Goal: Task Accomplishment & Management: Complete application form

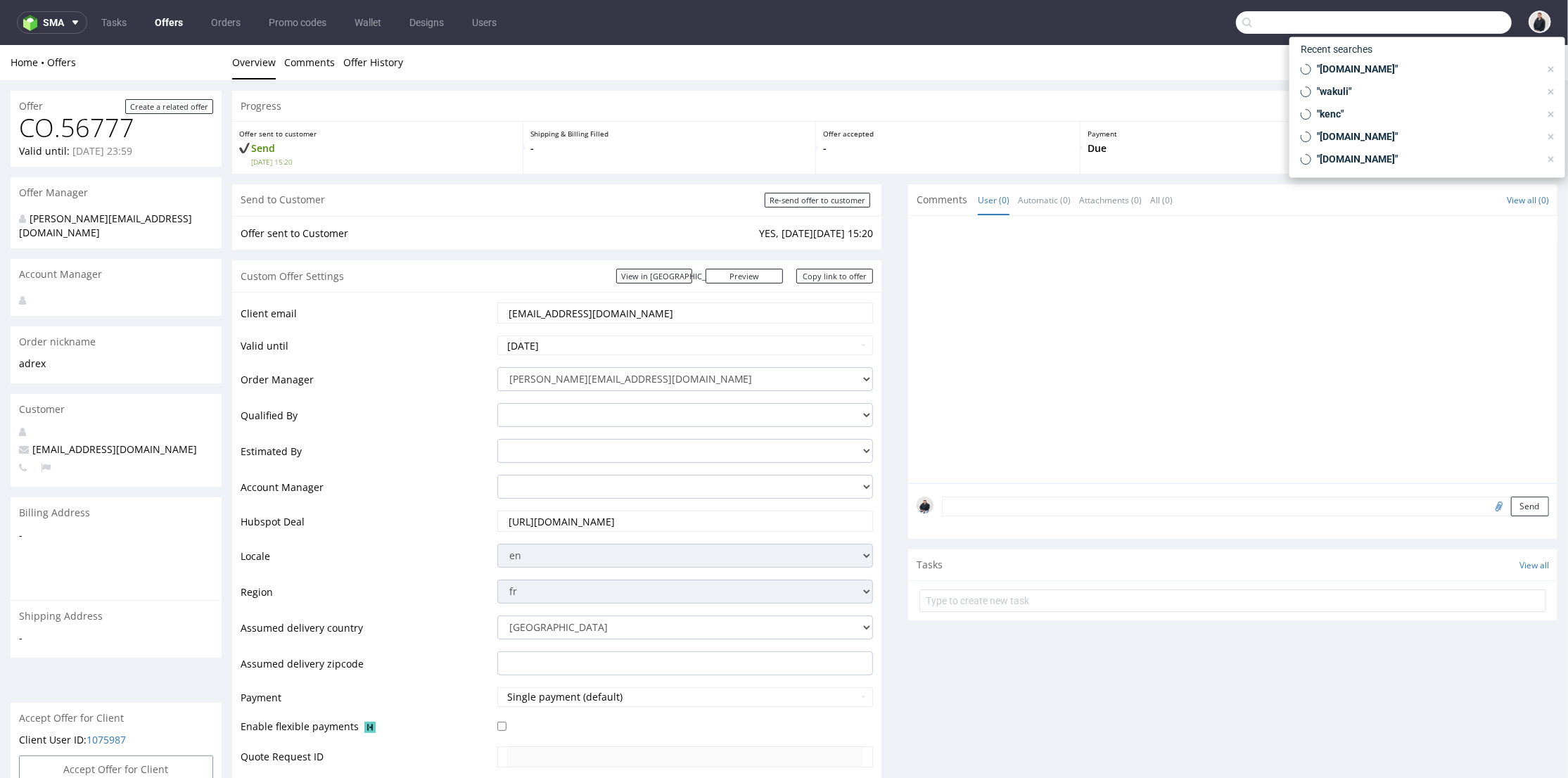
click at [1437, 17] on input "text" at bounding box center [1373, 22] width 276 height 22
paste input "bodyminute.fr"
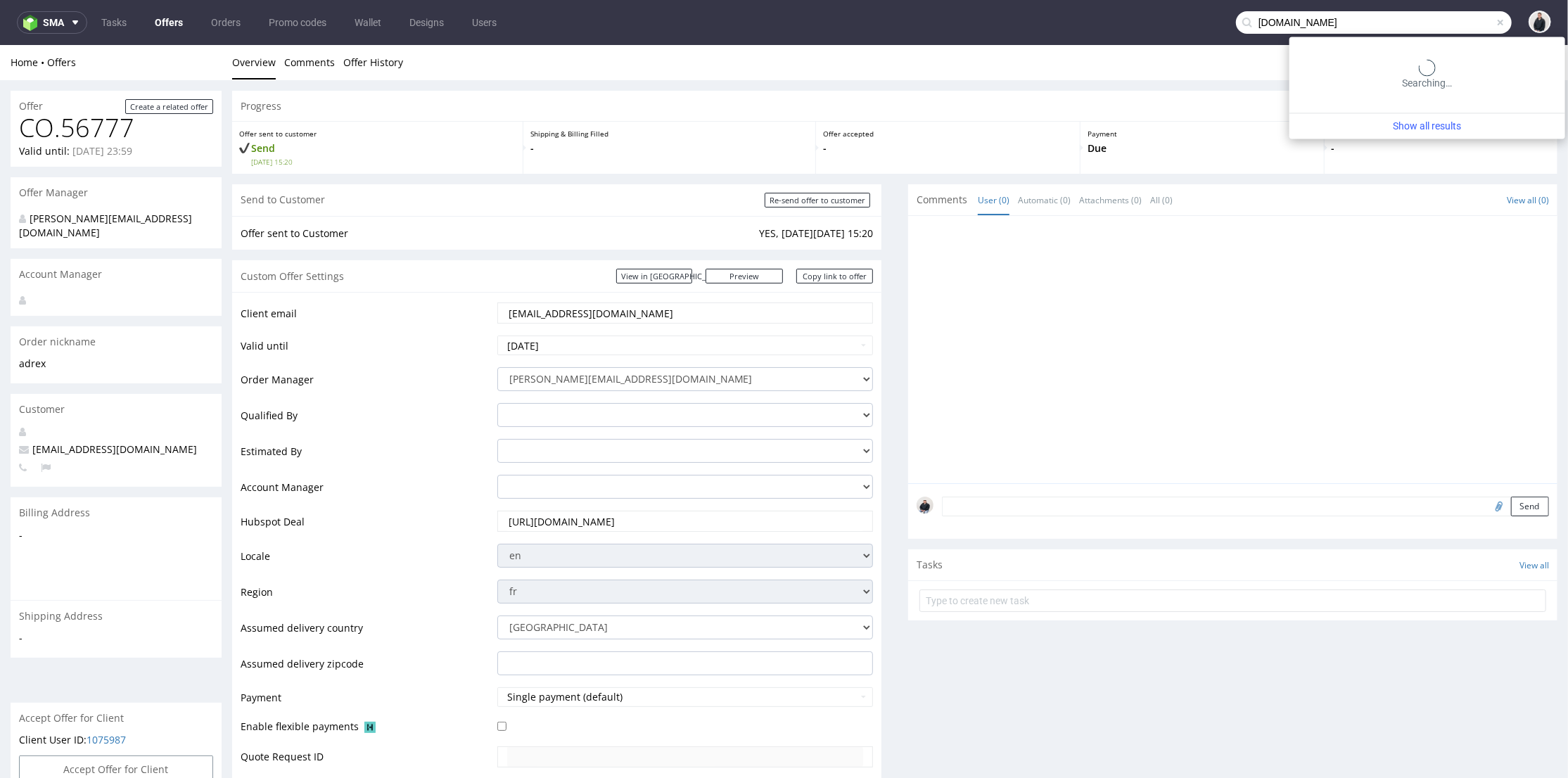
type input "bodyminute.fr"
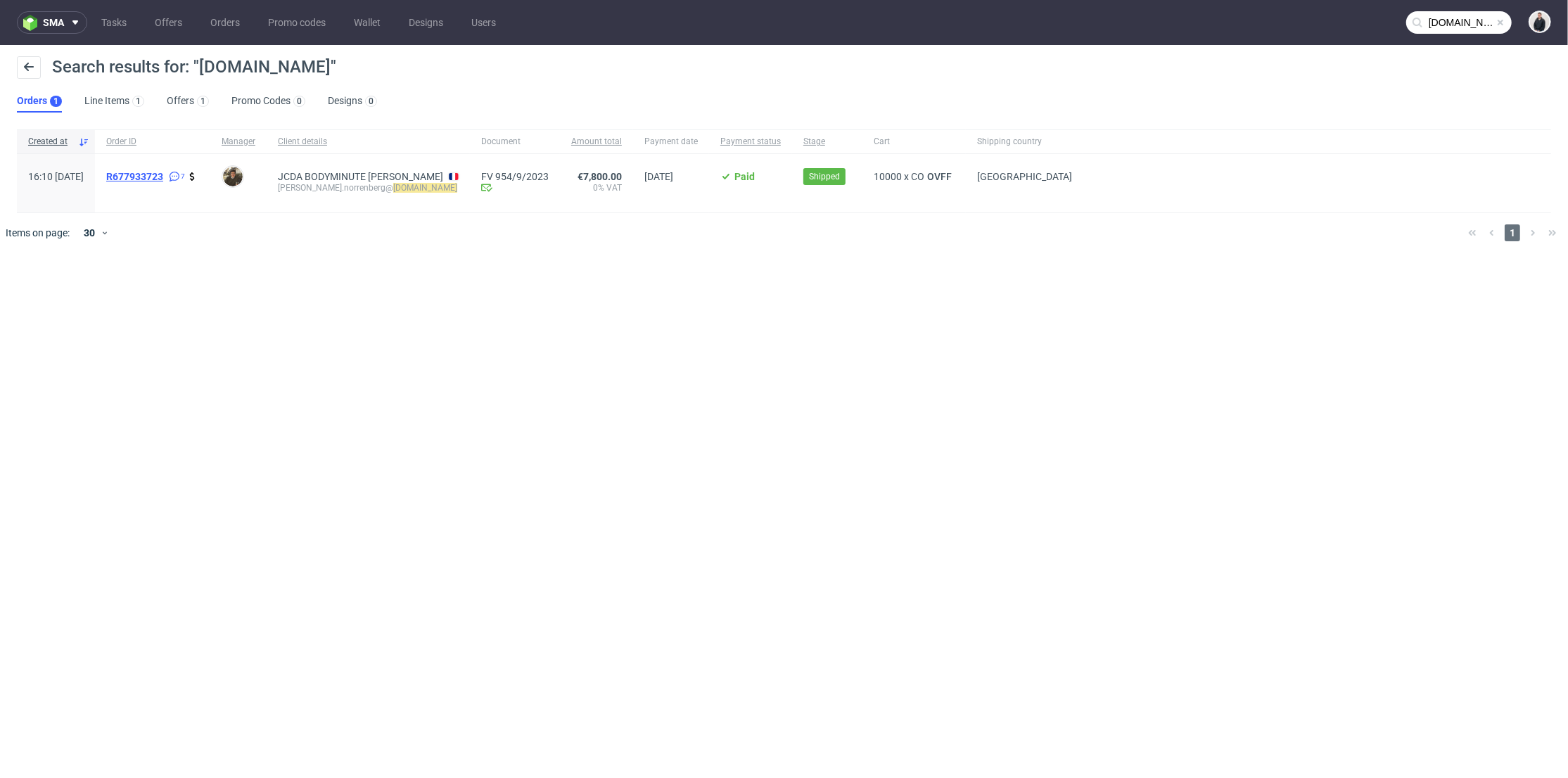
click at [163, 175] on span "R677933723" at bounding box center [134, 177] width 57 height 11
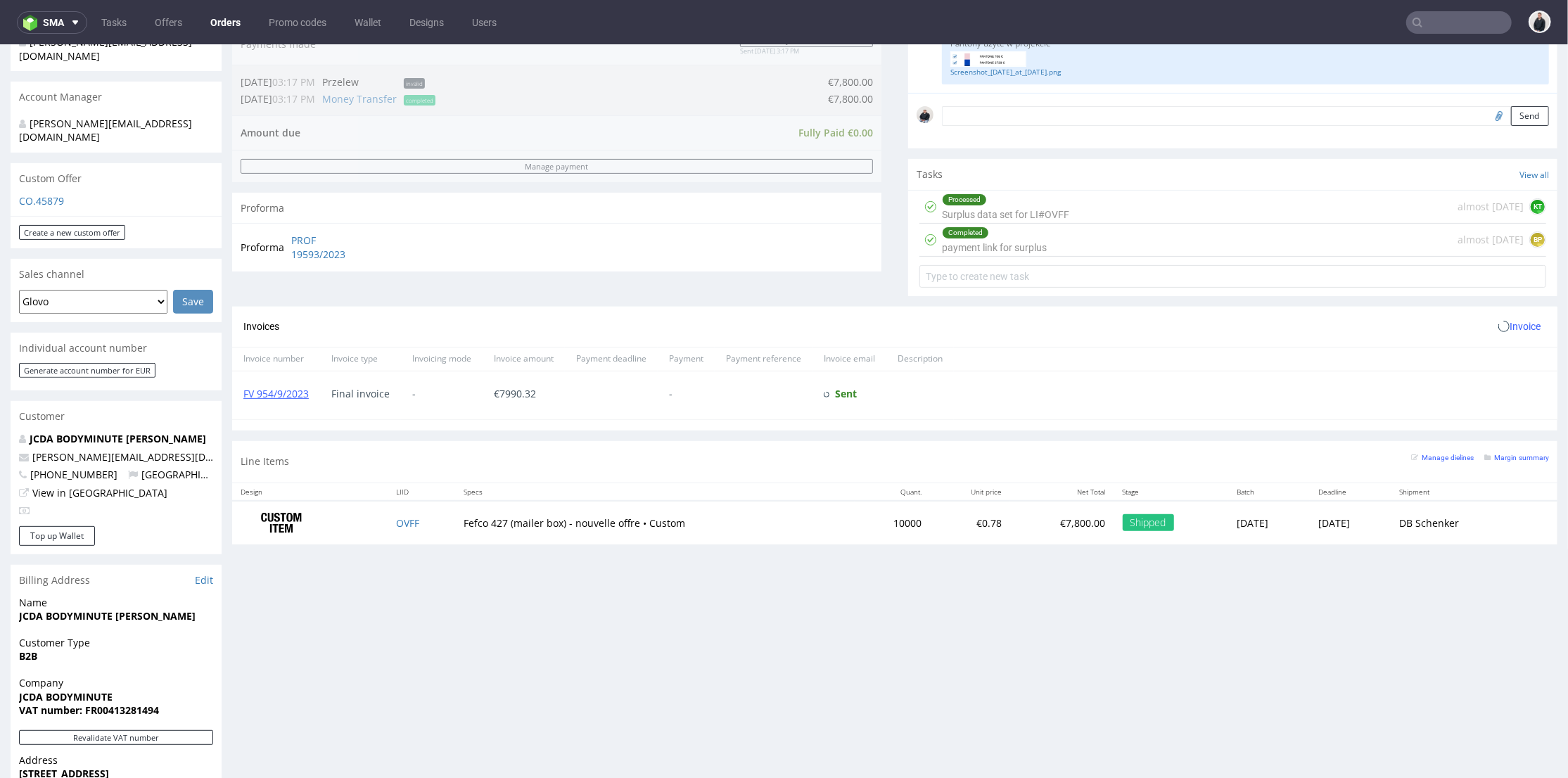
scroll to position [468, 0]
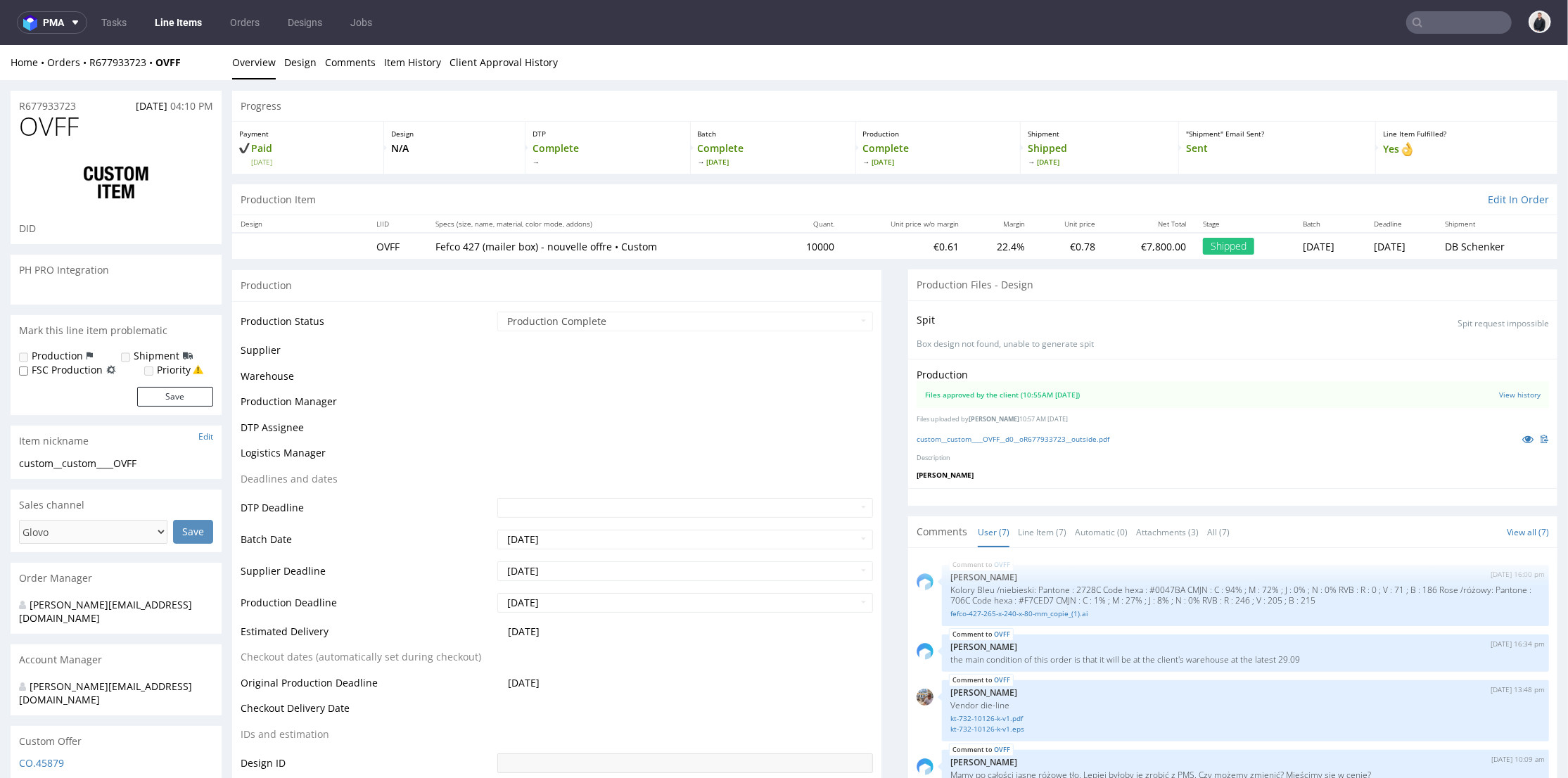
scroll to position [147, 0]
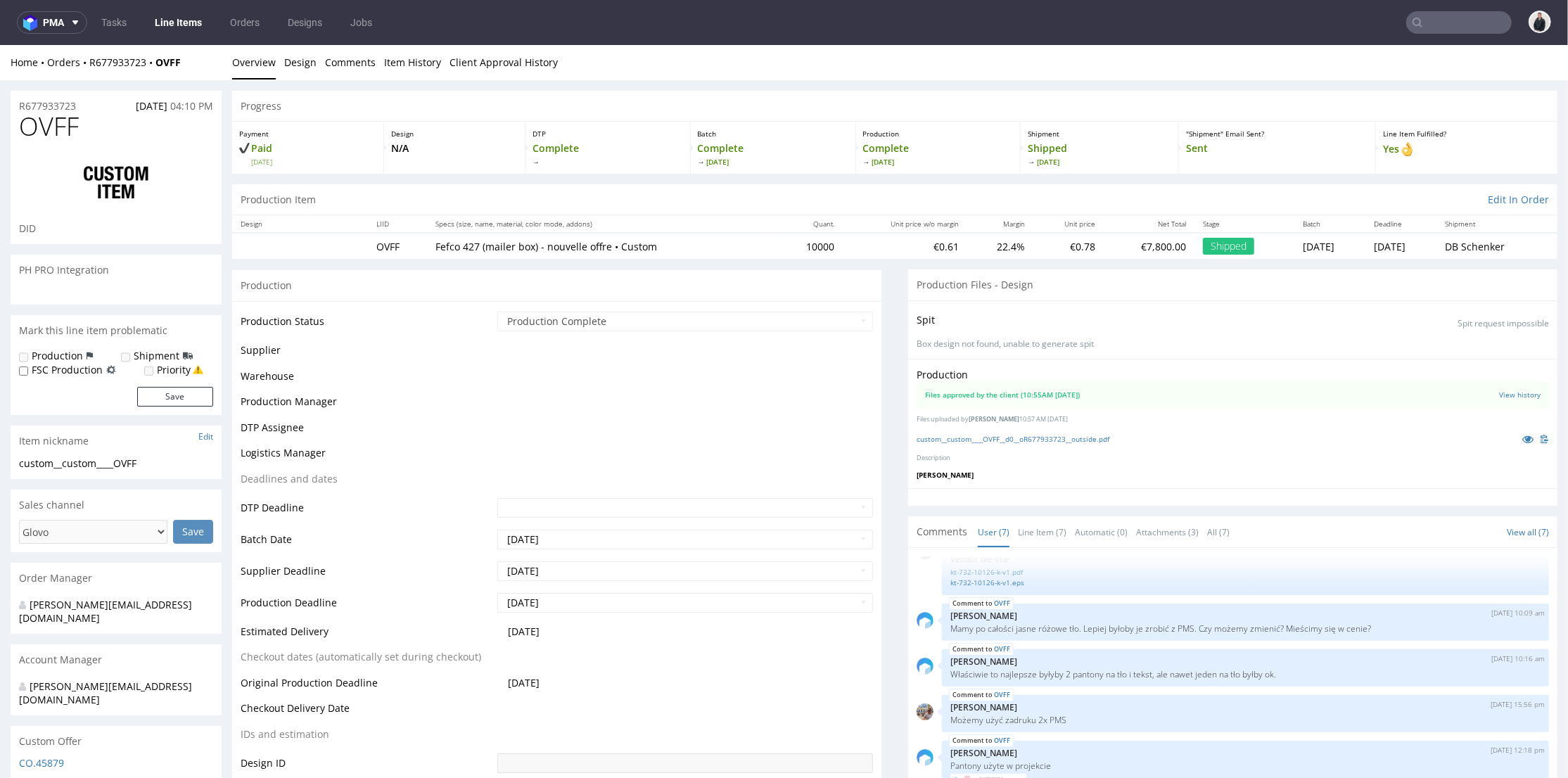
select select "in_progress"
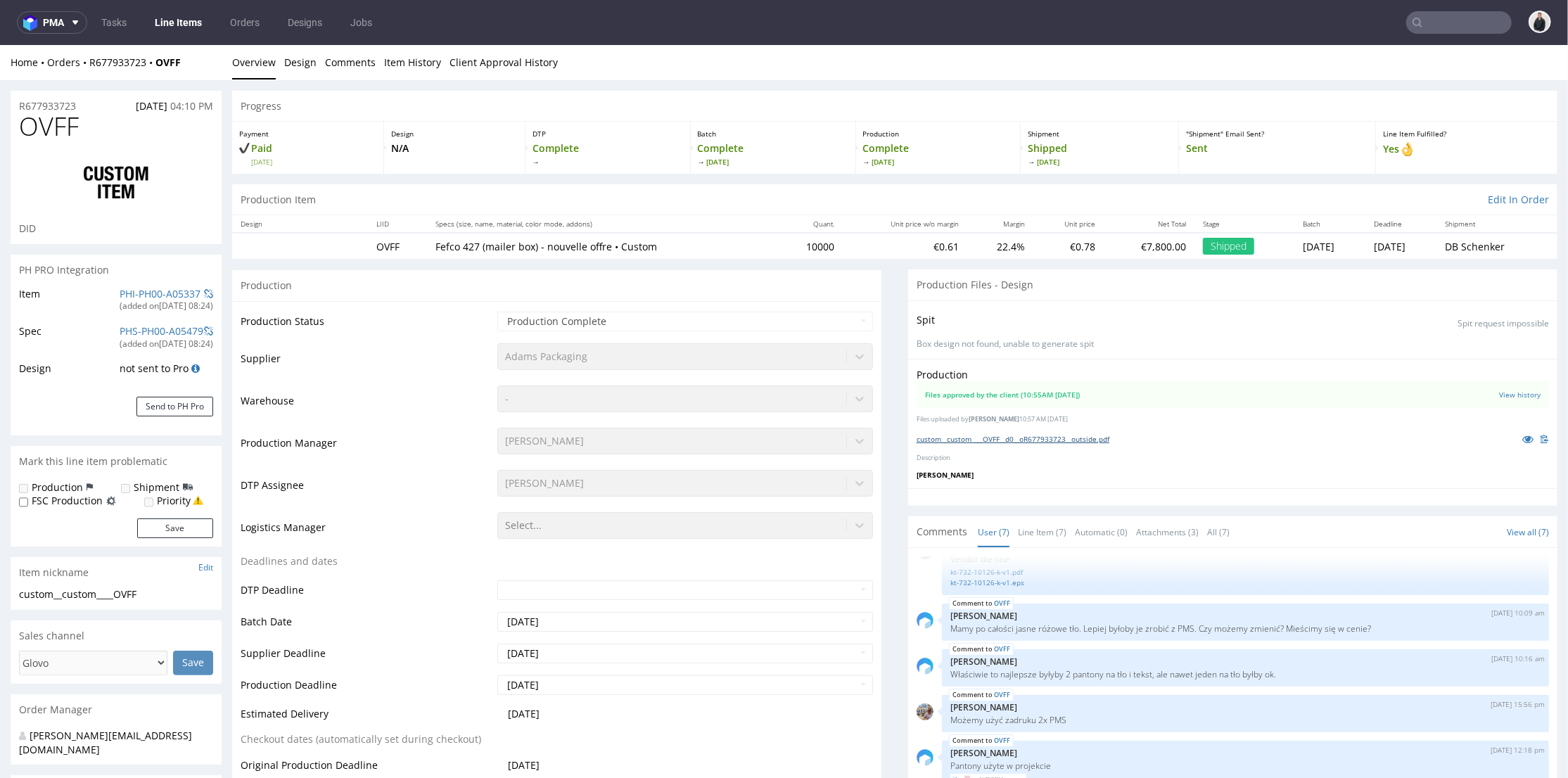
drag, startPoint x: 1088, startPoint y: 443, endPoint x: 1078, endPoint y: 438, distance: 11.2
click at [1088, 443] on div "custom__custom____OVFF__d0__oR677933723__outside.pdf" at bounding box center [1232, 439] width 633 height 16
click at [1045, 437] on link "custom__custom____OVFF__d0__oR677933723__outside.pdf" at bounding box center [1012, 438] width 192 height 10
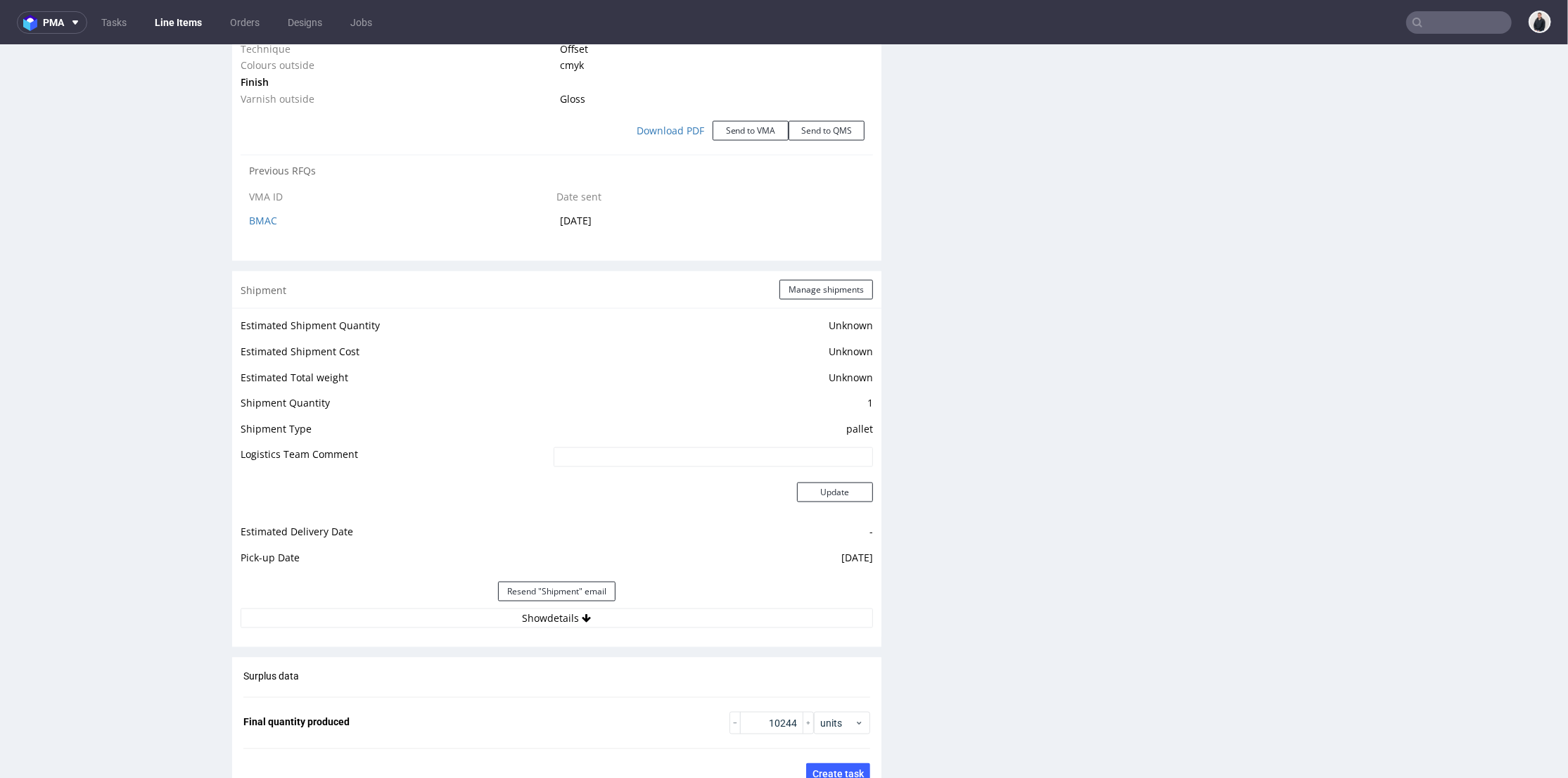
scroll to position [1172, 0]
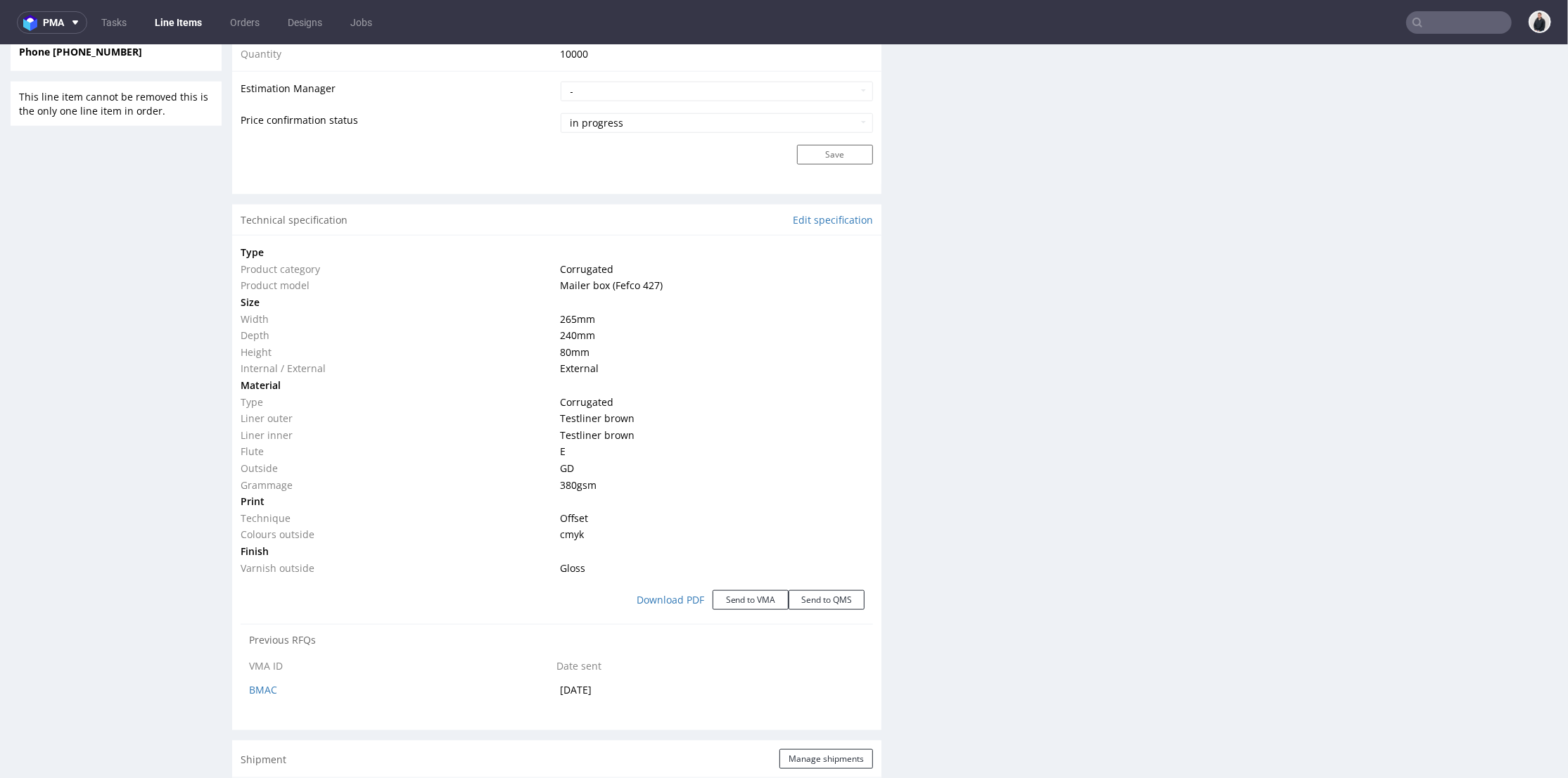
click at [738, 420] on td "Testliner brown" at bounding box center [715, 418] width 317 height 17
click at [56, 11] on button "pma" at bounding box center [52, 22] width 70 height 22
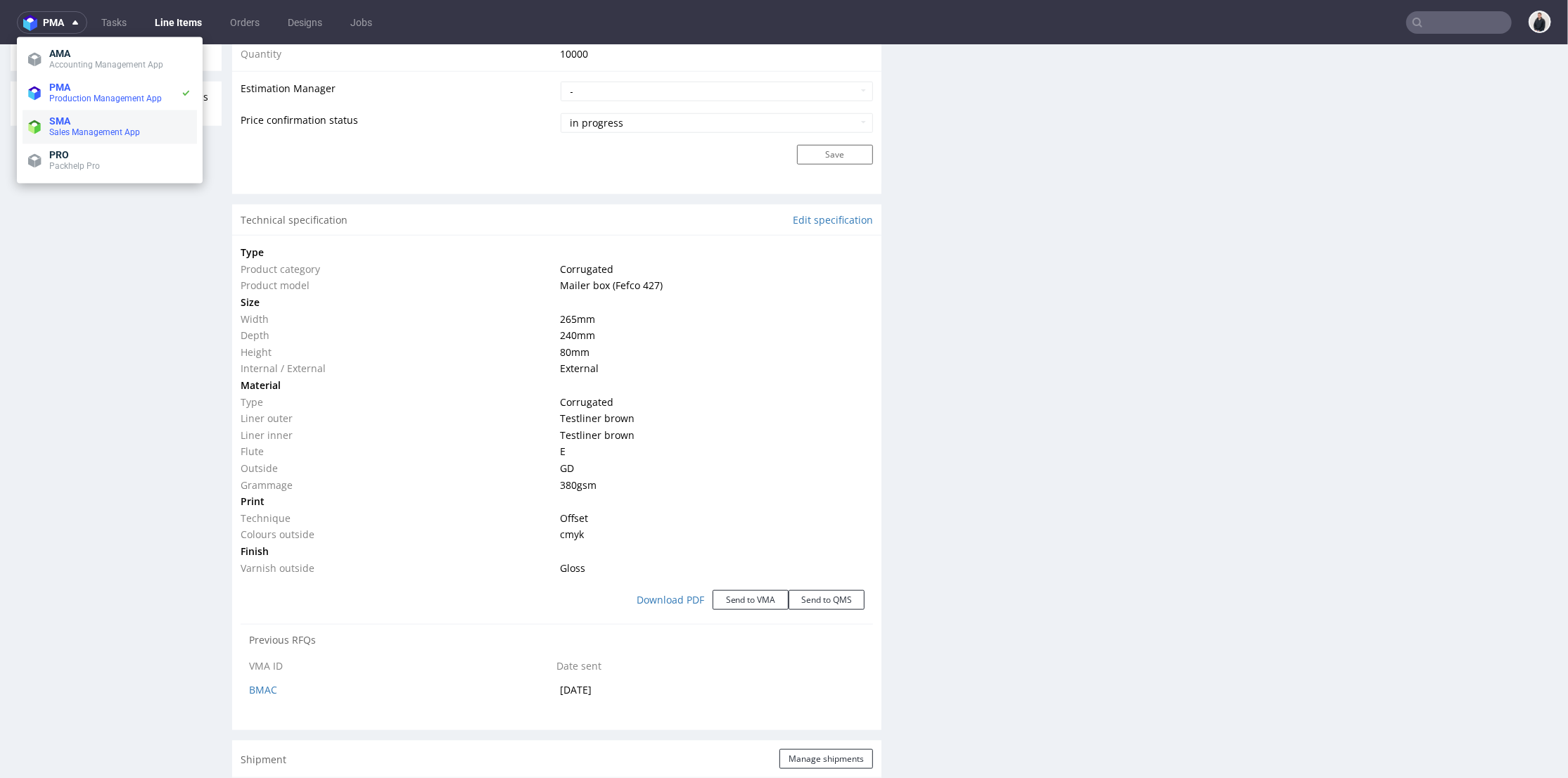
click at [134, 134] on span "Sales Management App" at bounding box center [95, 132] width 90 height 10
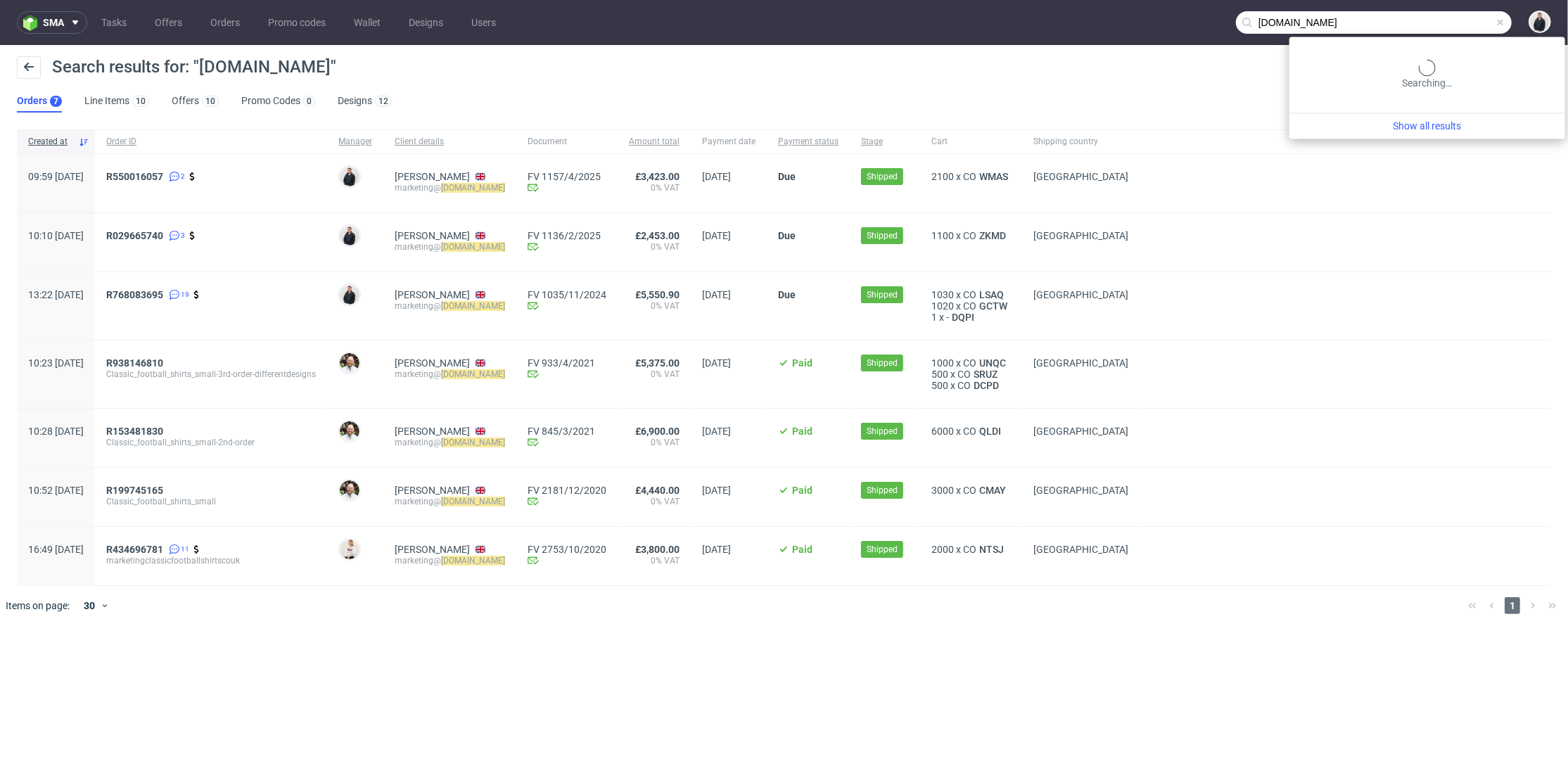
click at [1446, 24] on input "[DOMAIN_NAME]" at bounding box center [1373, 22] width 276 height 22
type input "bqia"
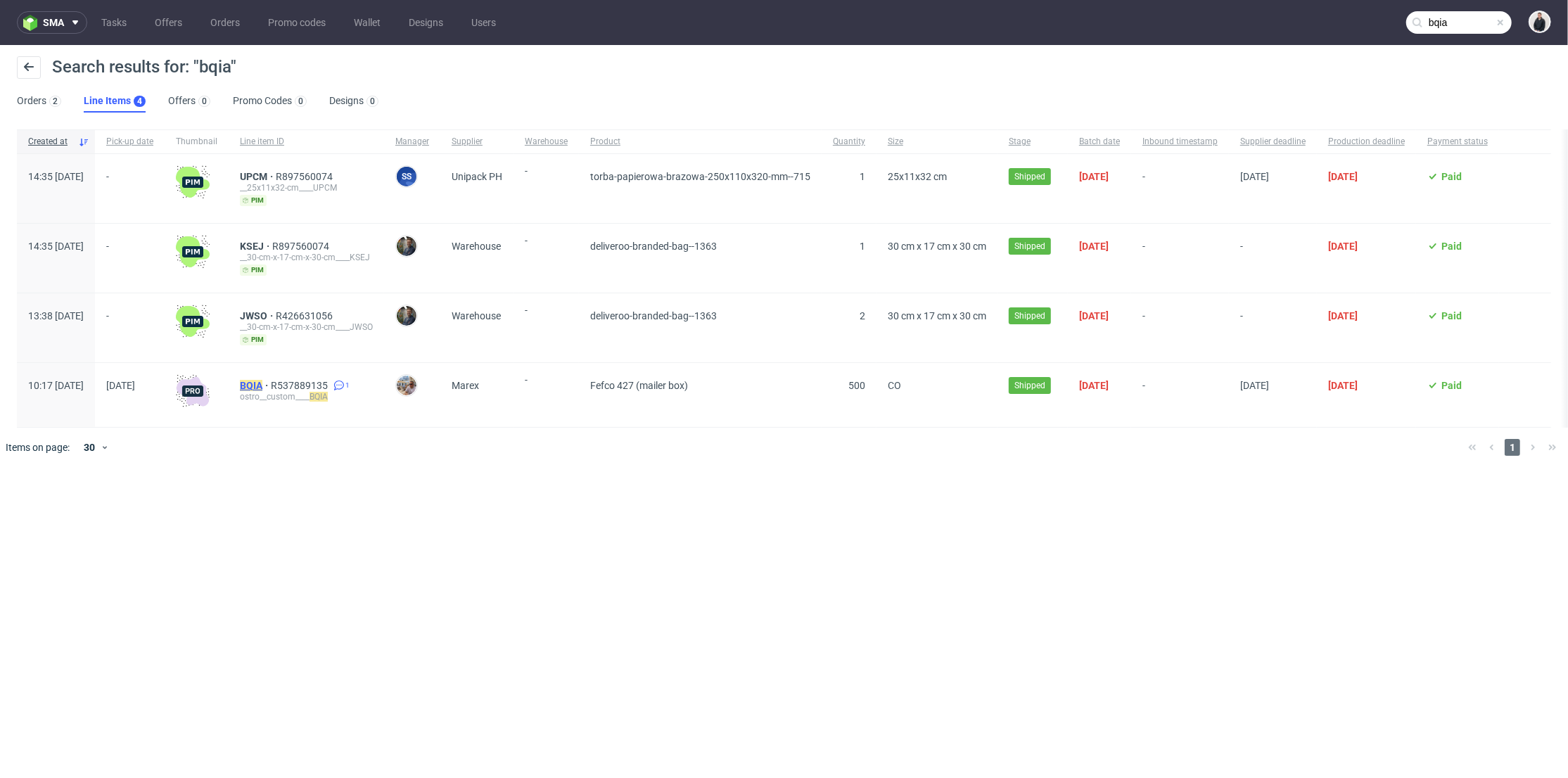
click at [262, 383] on mark "BQIA" at bounding box center [251, 386] width 22 height 11
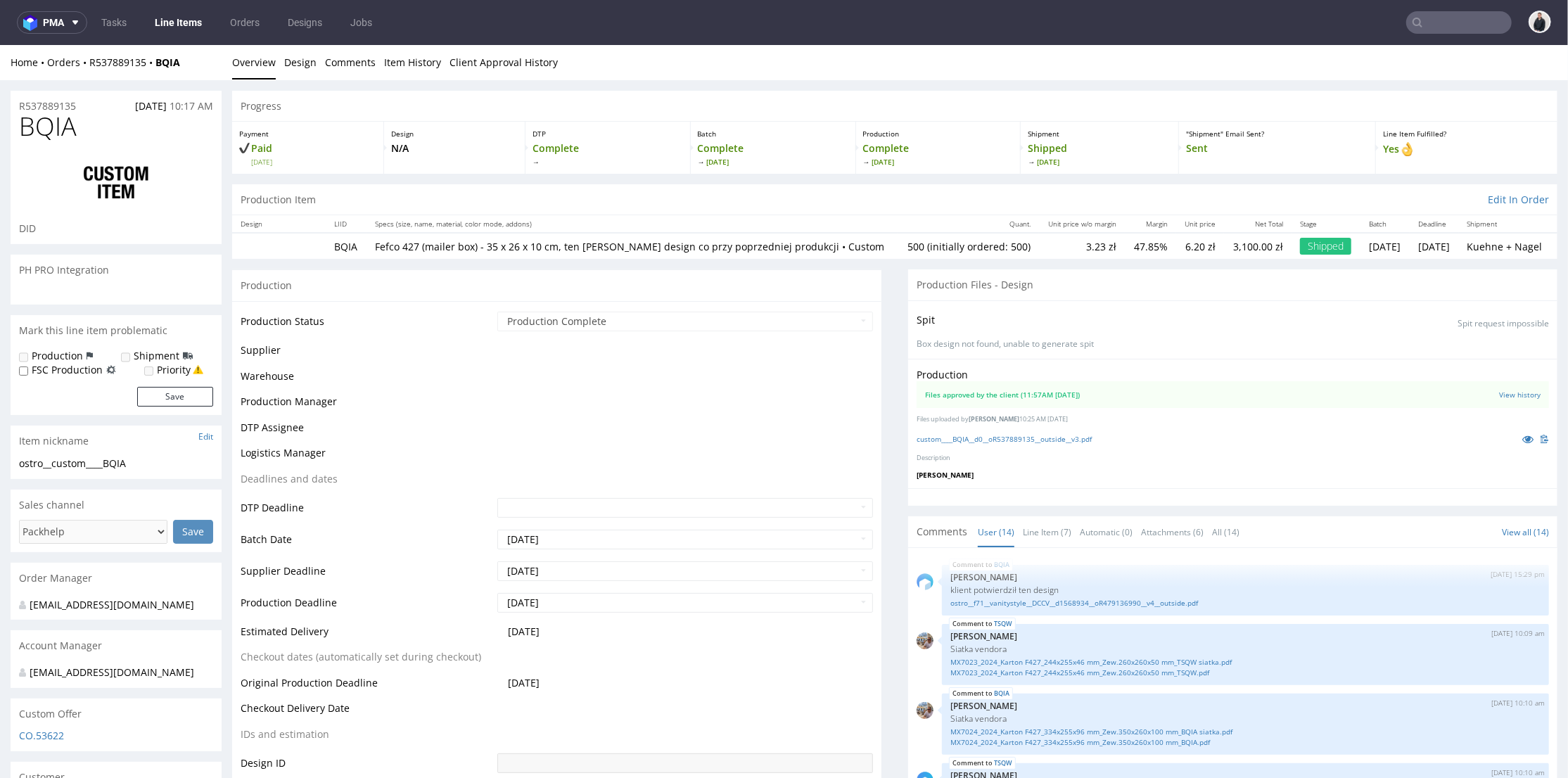
scroll to position [470, 0]
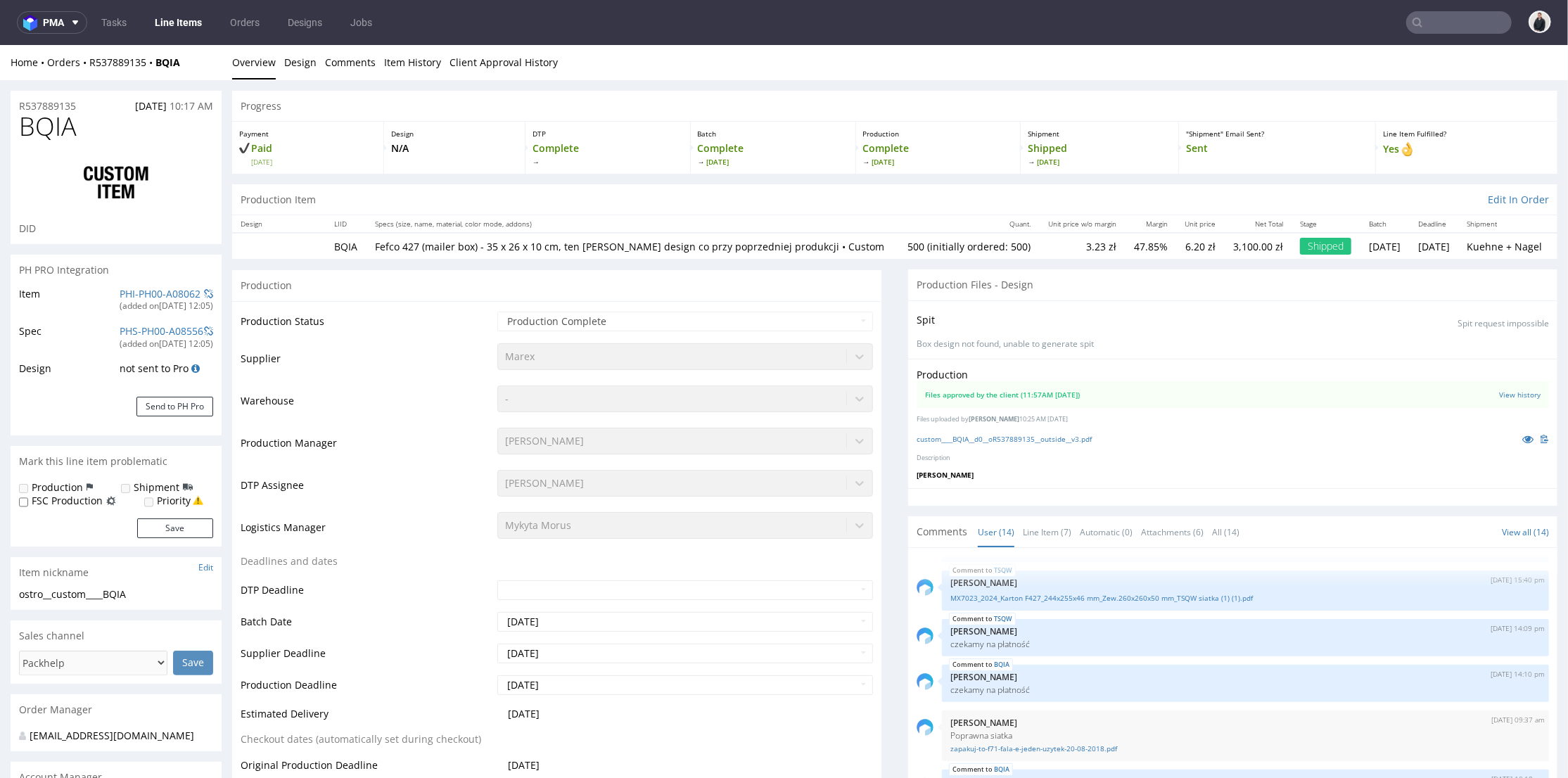
select select "in_progress"
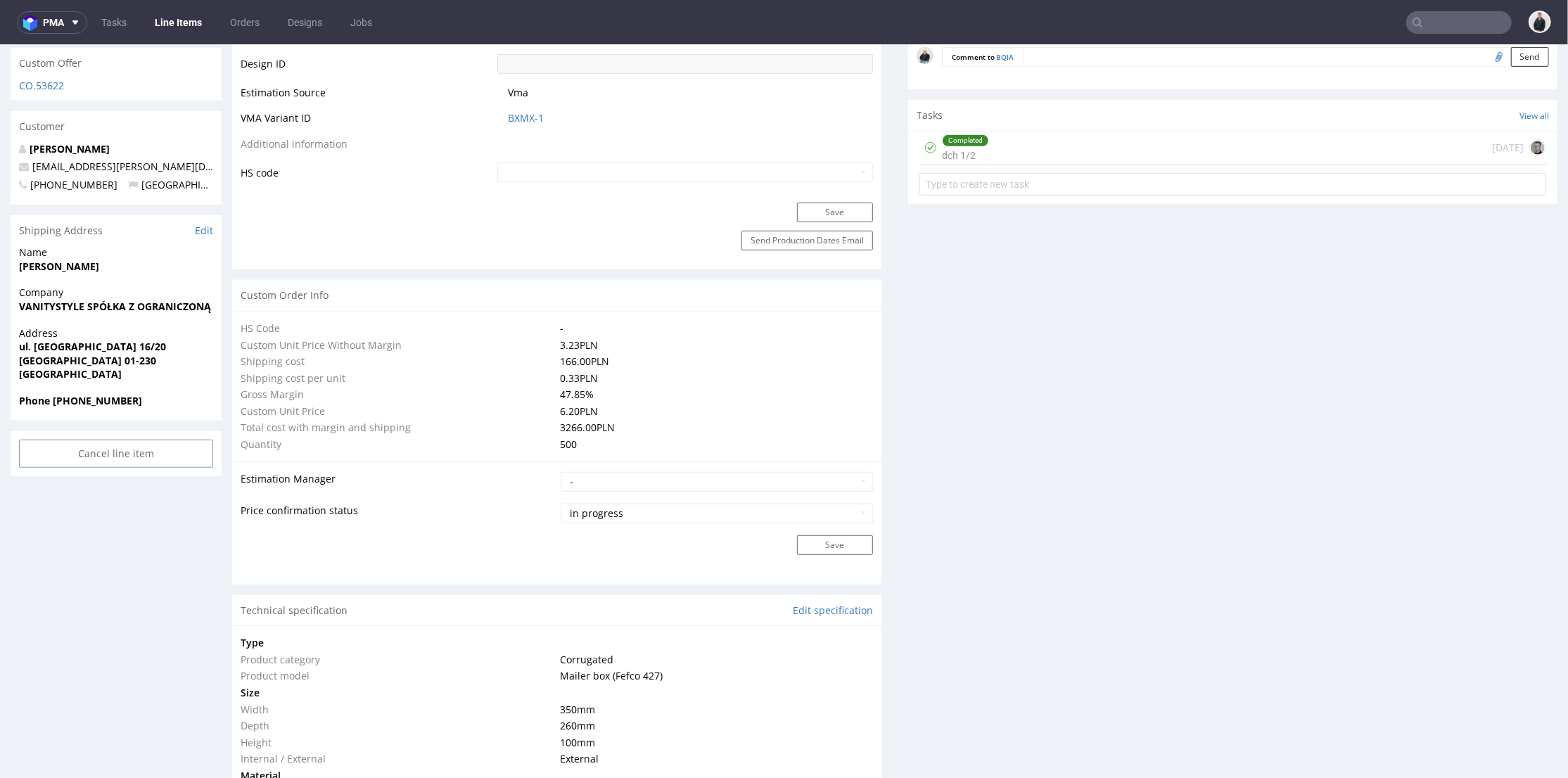
scroll to position [391, 0]
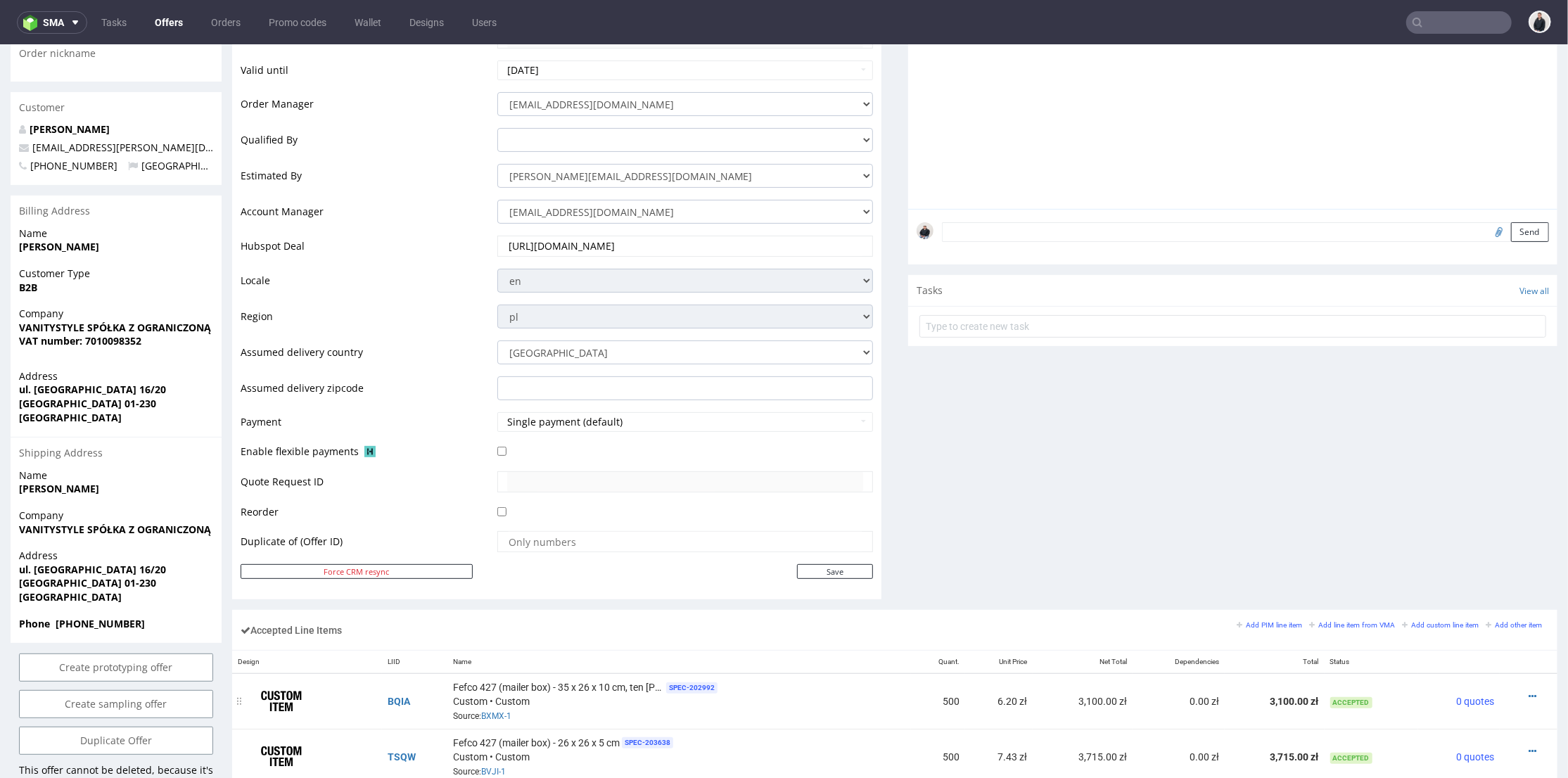
scroll to position [468, 0]
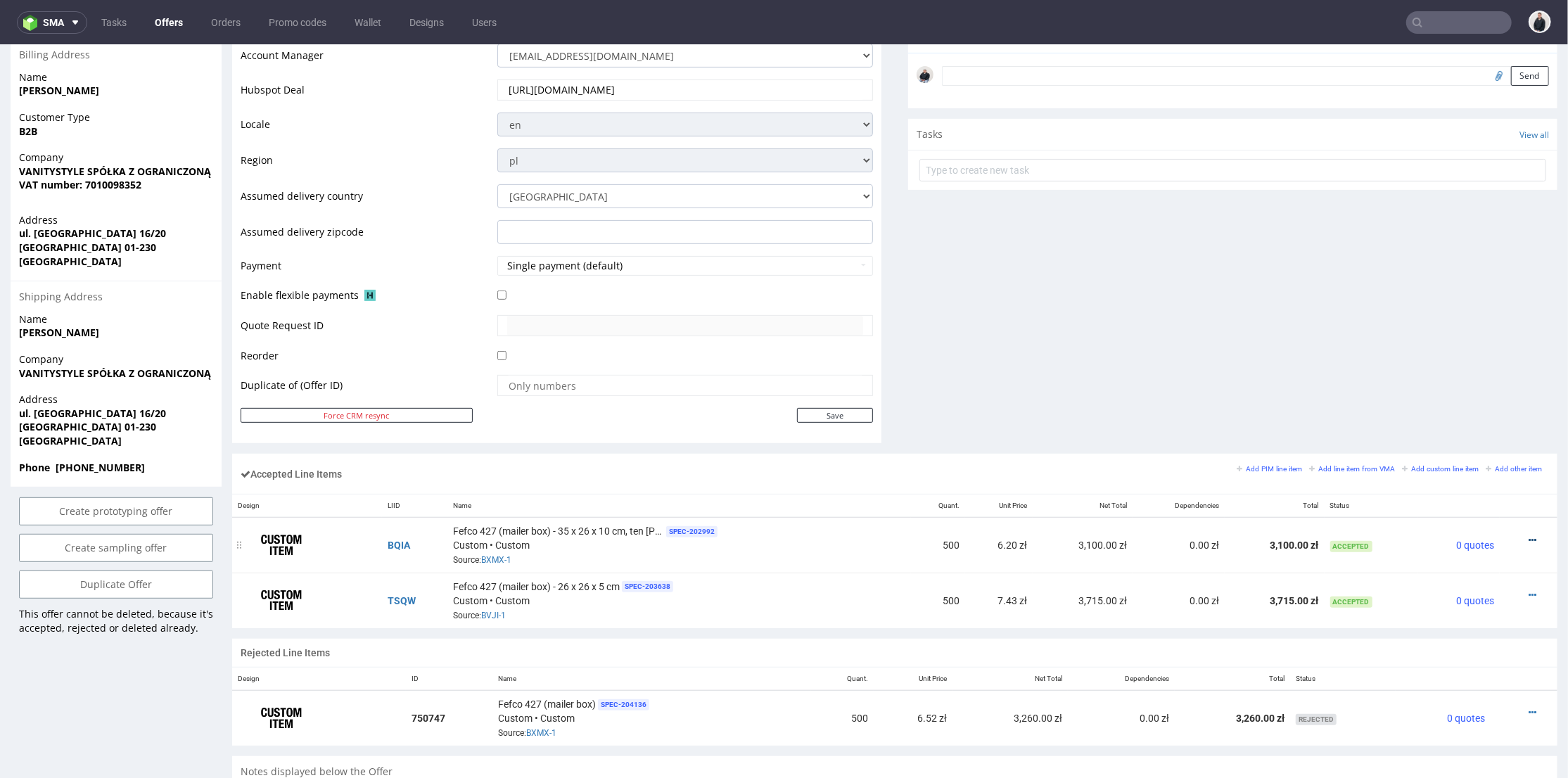
click at [1529, 535] on icon at bounding box center [1532, 540] width 8 height 10
click at [1462, 371] on li "Edit item price" at bounding box center [1469, 382] width 123 height 25
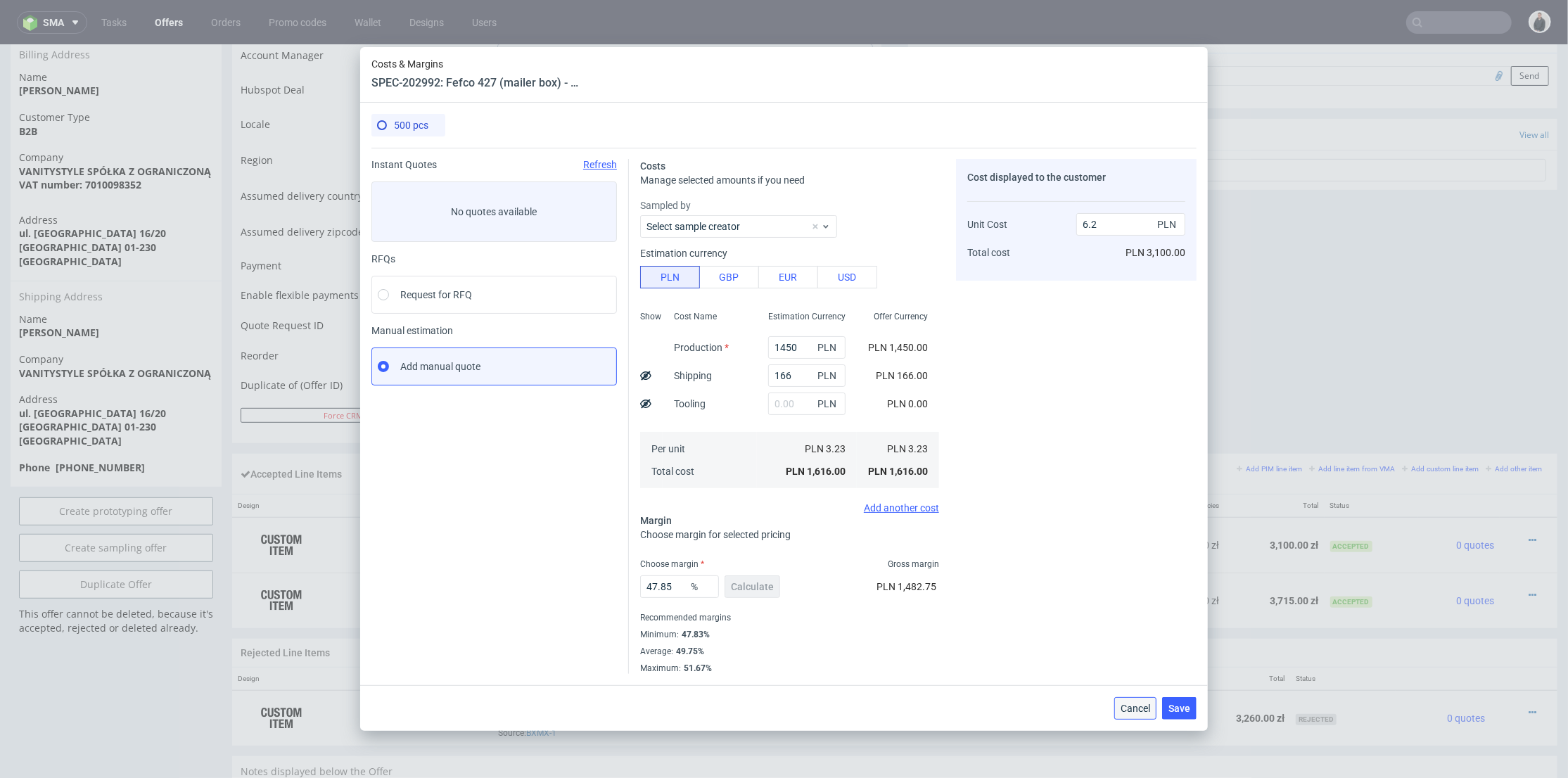
click at [1130, 713] on span "Cancel" at bounding box center [1135, 709] width 29 height 10
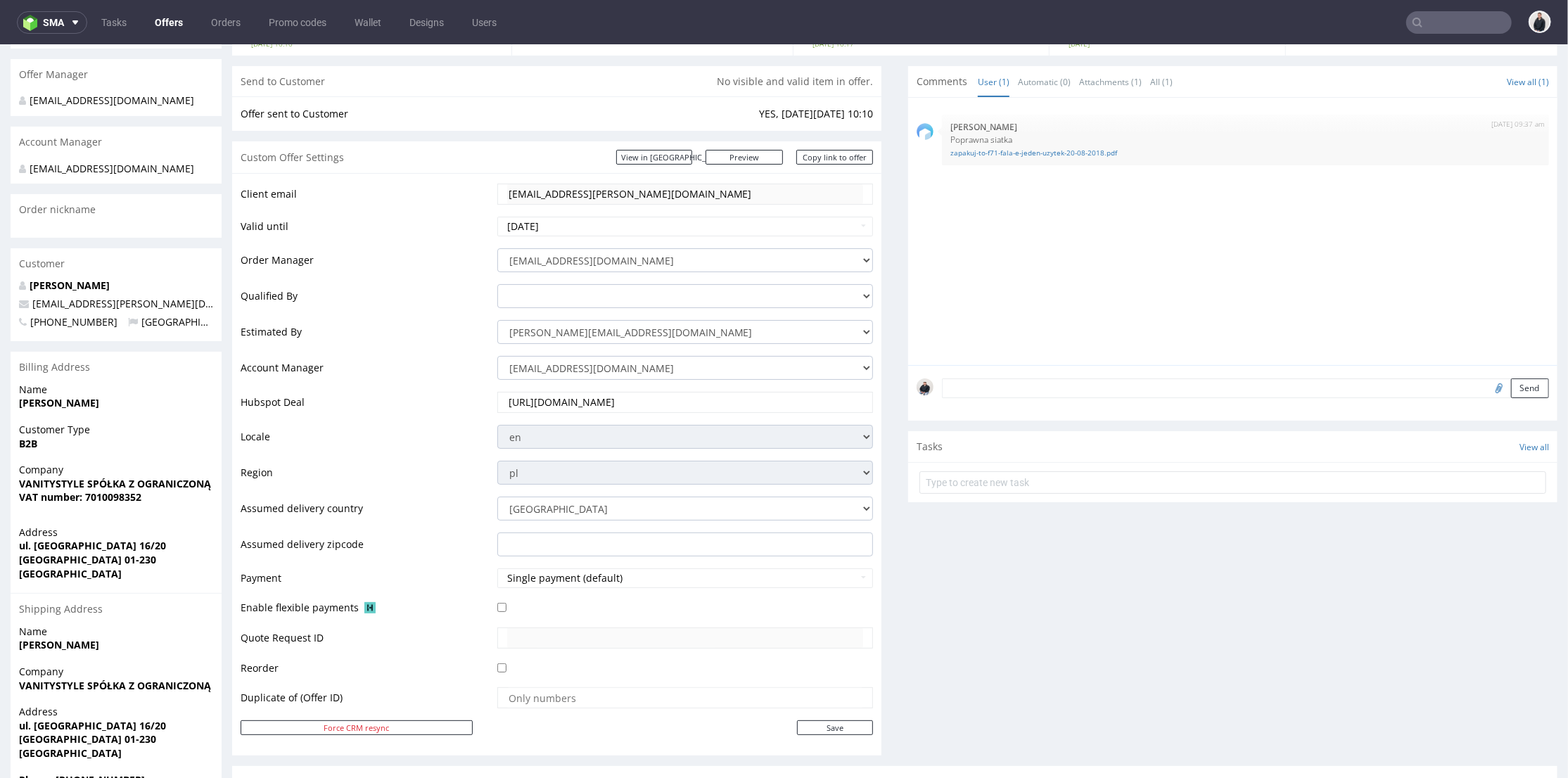
scroll to position [78, 0]
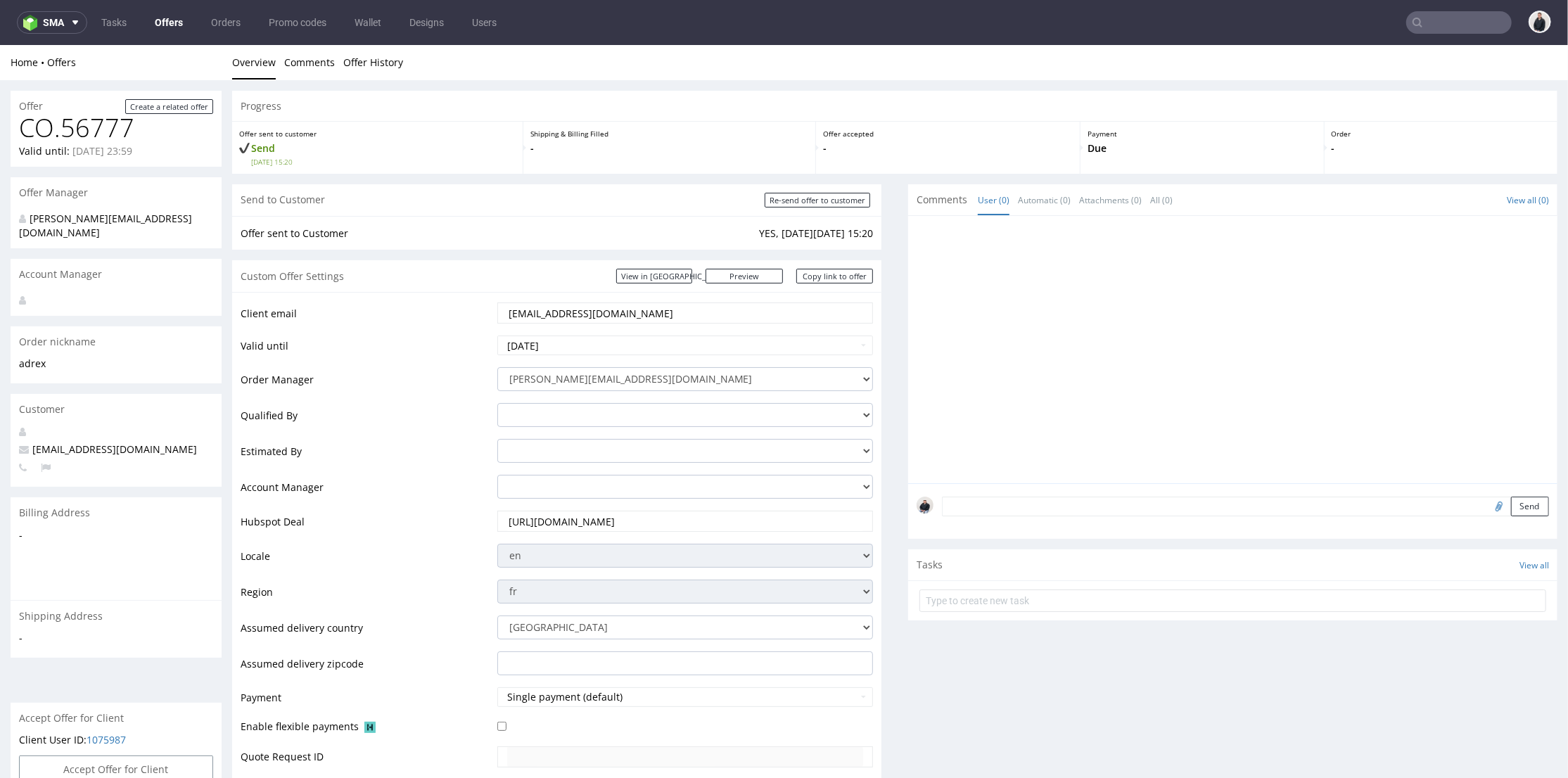
click at [169, 24] on link "Offers" at bounding box center [169, 22] width 45 height 22
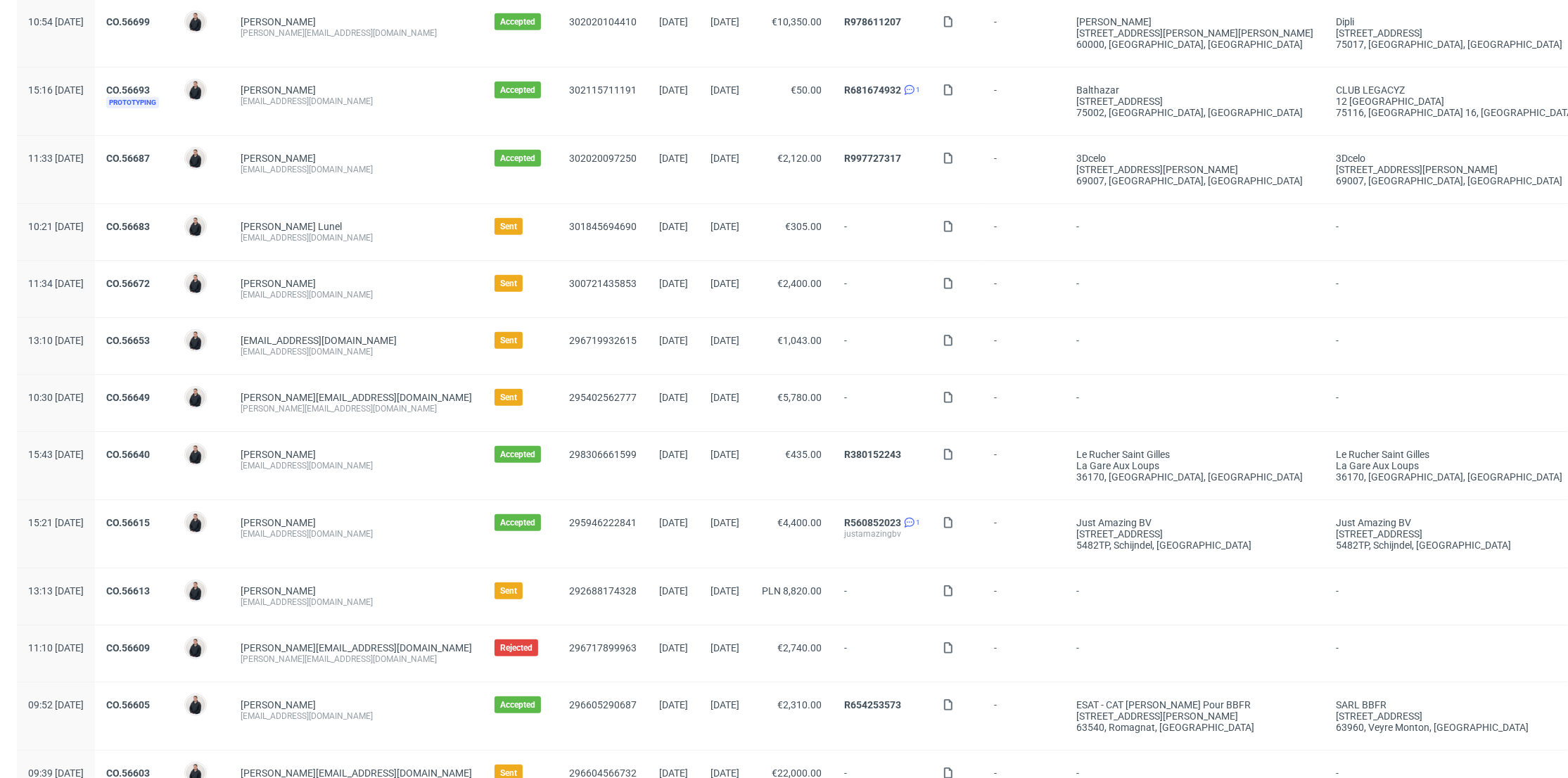
scroll to position [860, 0]
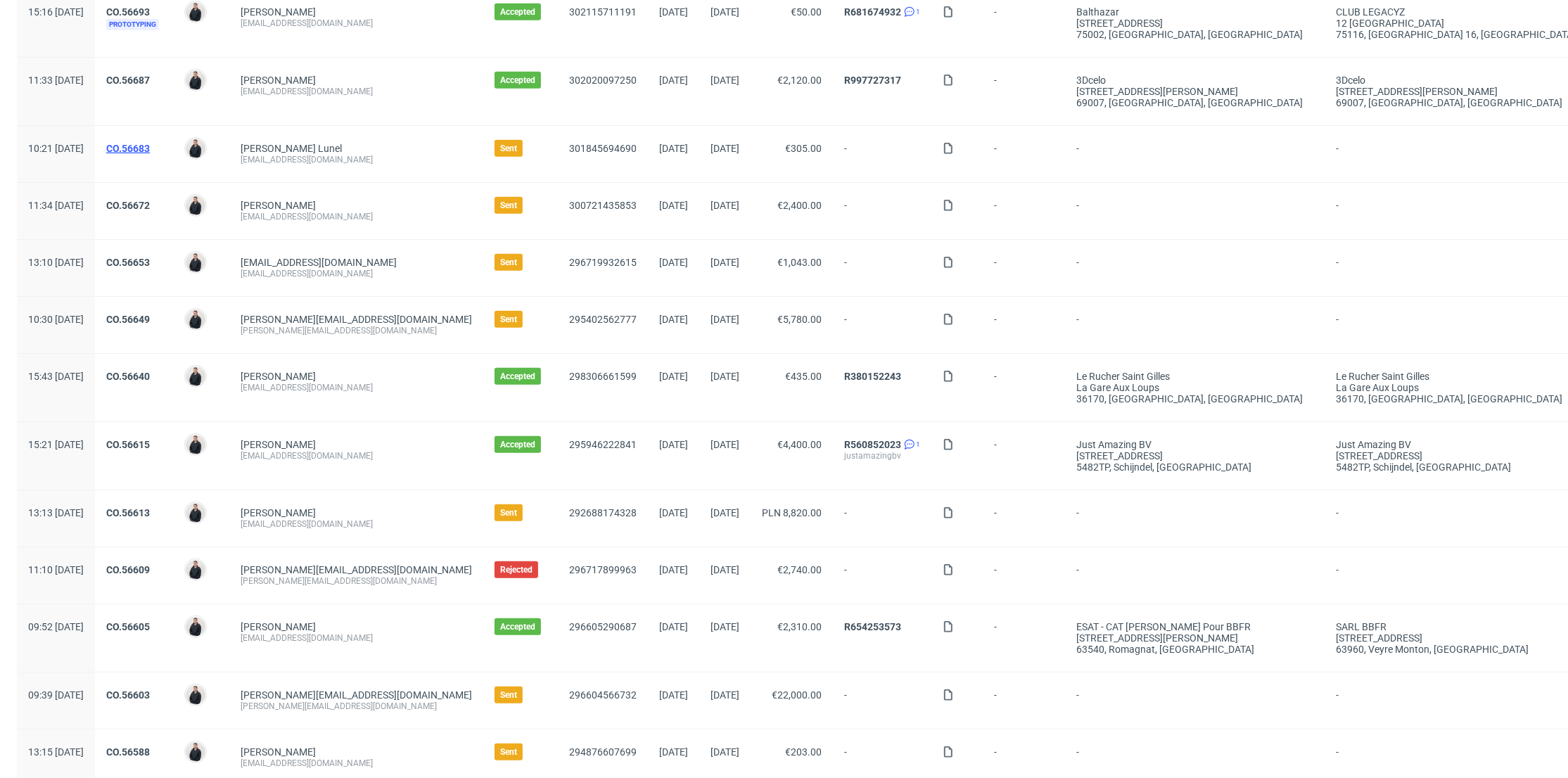
click at [150, 151] on link "CO.56683" at bounding box center [128, 149] width 44 height 11
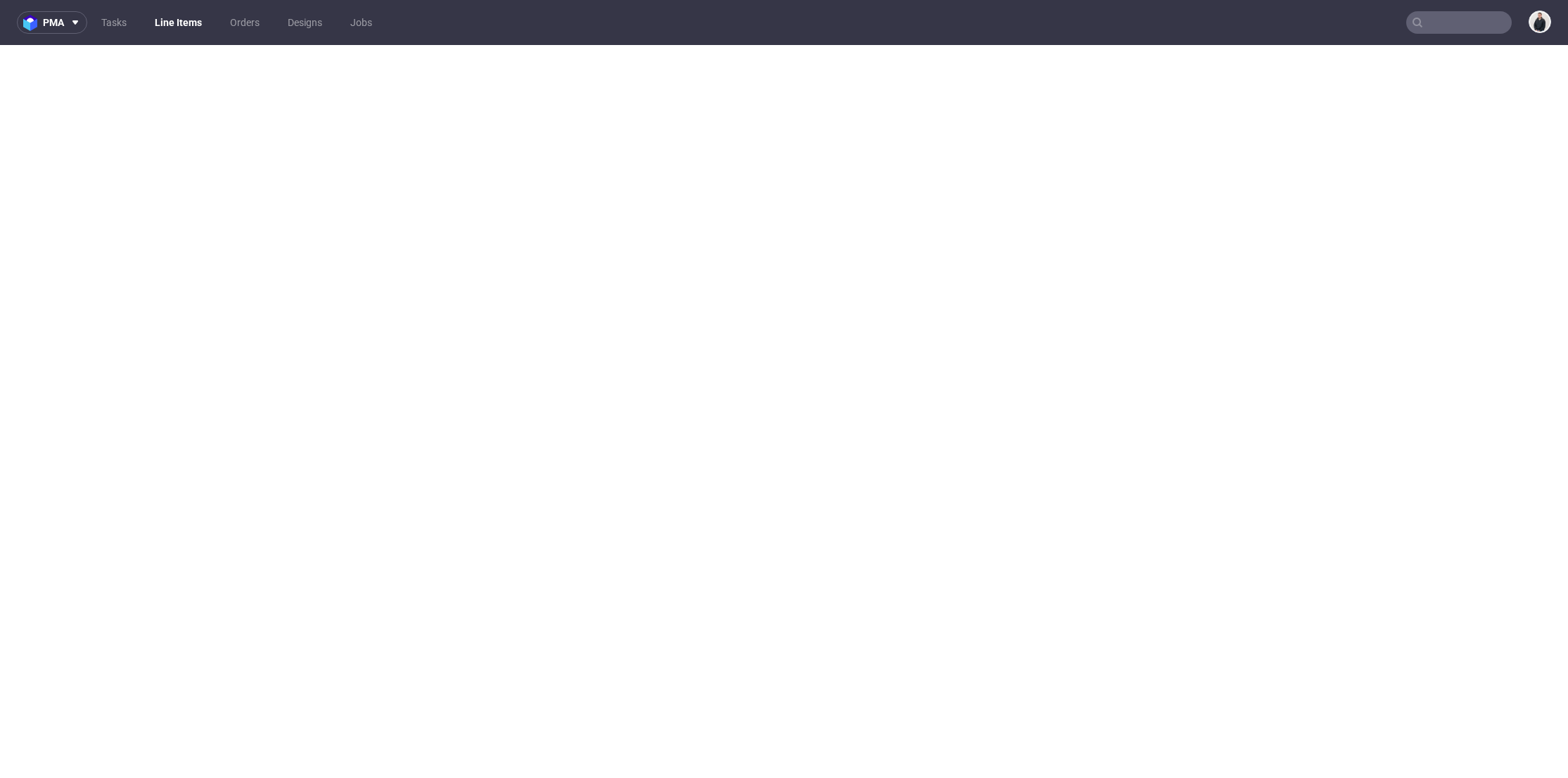
select select "in_progress"
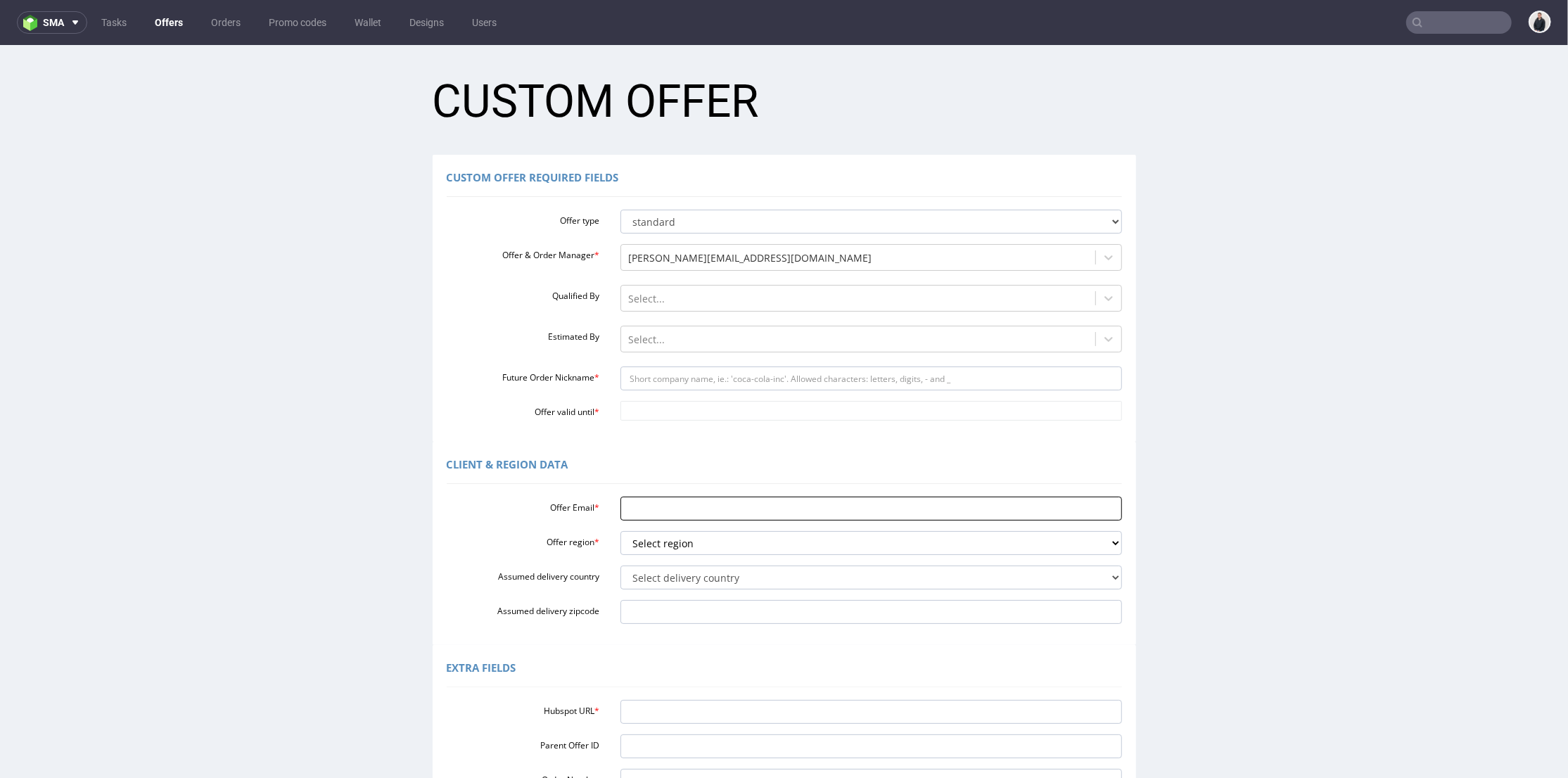
click at [667, 505] on input "Offer Email *" at bounding box center [871, 508] width 501 height 24
paste input "[EMAIL_ADDRESS][PERSON_NAME][DOMAIN_NAME]"
type input "[EMAIL_ADDRESS][PERSON_NAME][DOMAIN_NAME]"
click at [689, 539] on select "Select region eu gb de pl fr it es" at bounding box center [871, 542] width 501 height 24
select select "pl"
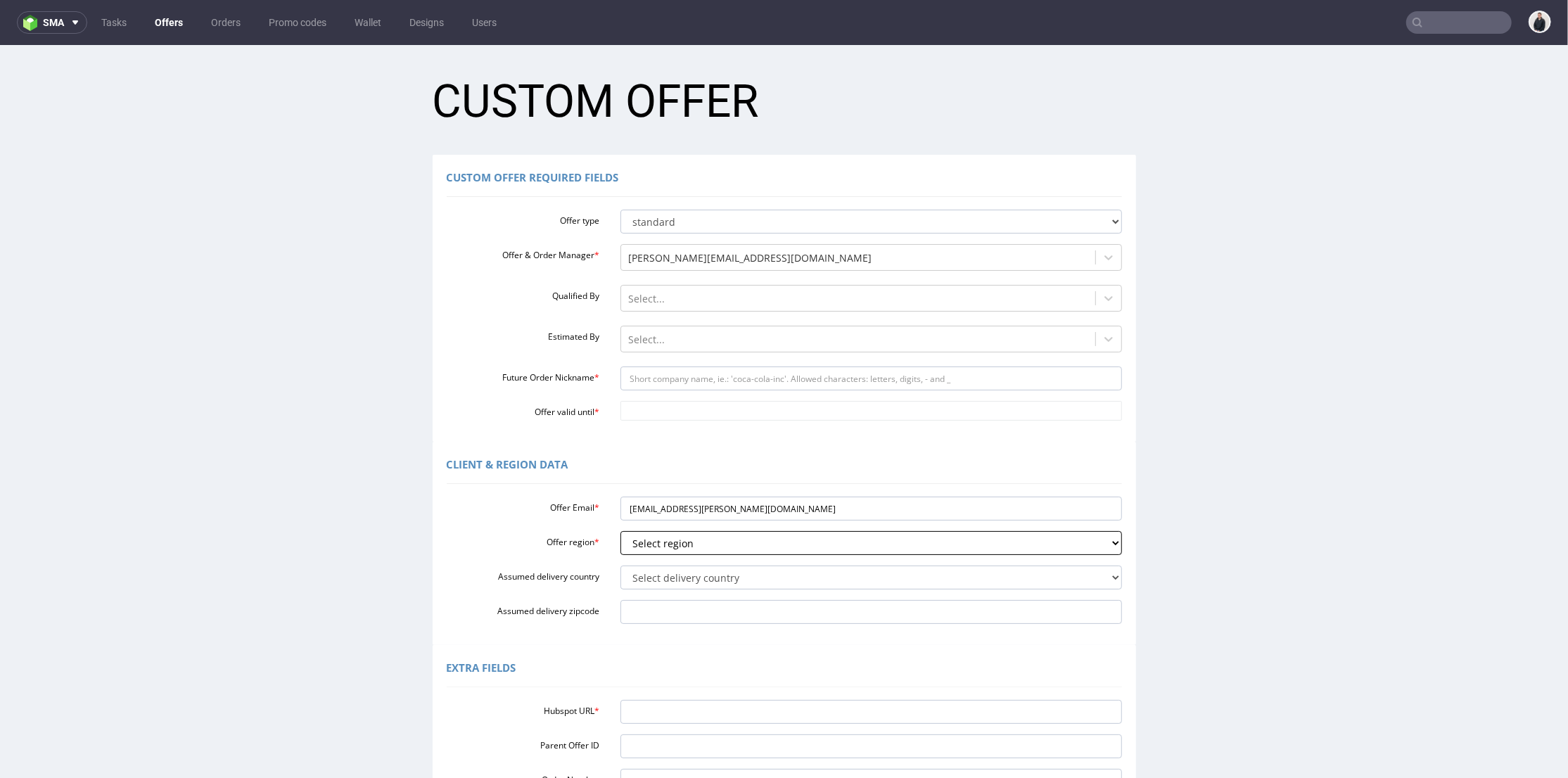
click at [620, 531] on select "Select region eu gb de pl fr it es" at bounding box center [871, 542] width 501 height 24
drag, startPoint x: 695, startPoint y: 506, endPoint x: 736, endPoint y: 510, distance: 41.2
click at [736, 510] on input "[EMAIL_ADDRESS][PERSON_NAME][DOMAIN_NAME]" at bounding box center [871, 508] width 501 height 24
click at [697, 386] on input "Future Order Nickname *" at bounding box center [871, 377] width 501 height 24
paste input "vanitystyle"
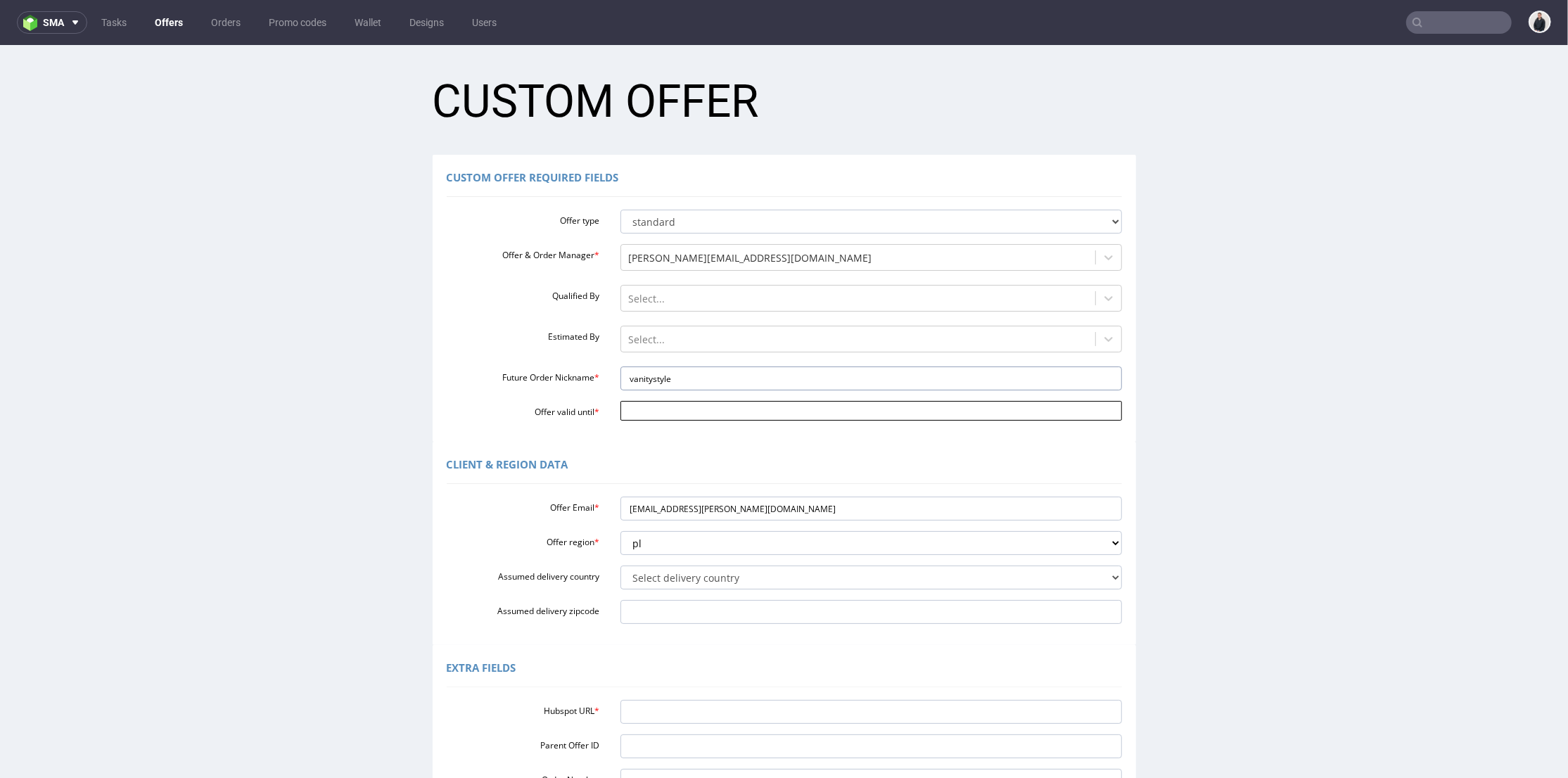
type input "vanitystyle"
click at [673, 416] on input "Offer valid until *" at bounding box center [871, 409] width 501 height 19
click at [753, 351] on td "27" at bounding box center [752, 346] width 21 height 21
type input "[DATE]"
drag, startPoint x: 651, startPoint y: 710, endPoint x: 669, endPoint y: 700, distance: 20.6
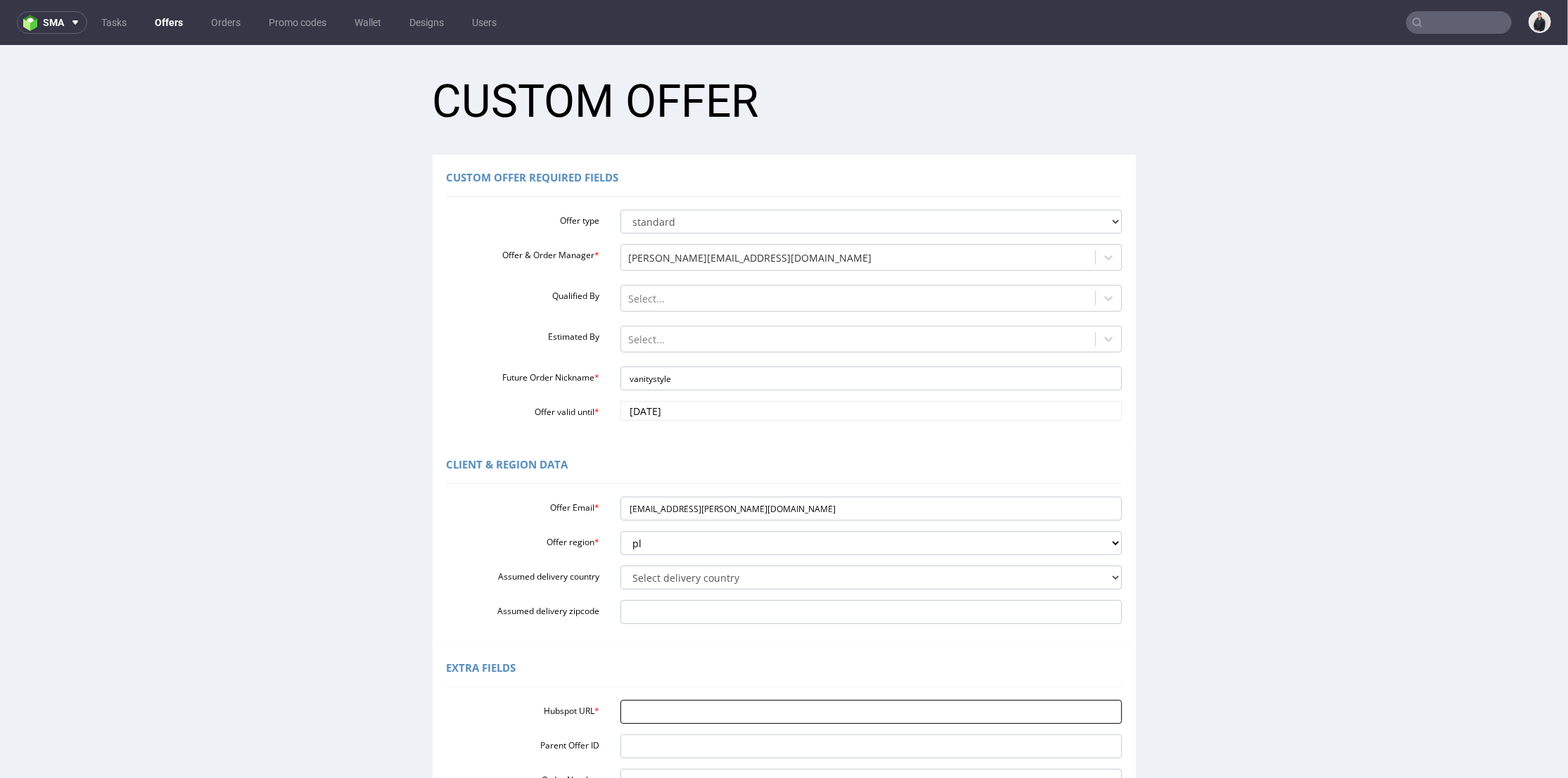
click at [651, 710] on input "Hubspot URL *" at bounding box center [871, 711] width 501 height 24
paste input "[URL][DOMAIN_NAME]"
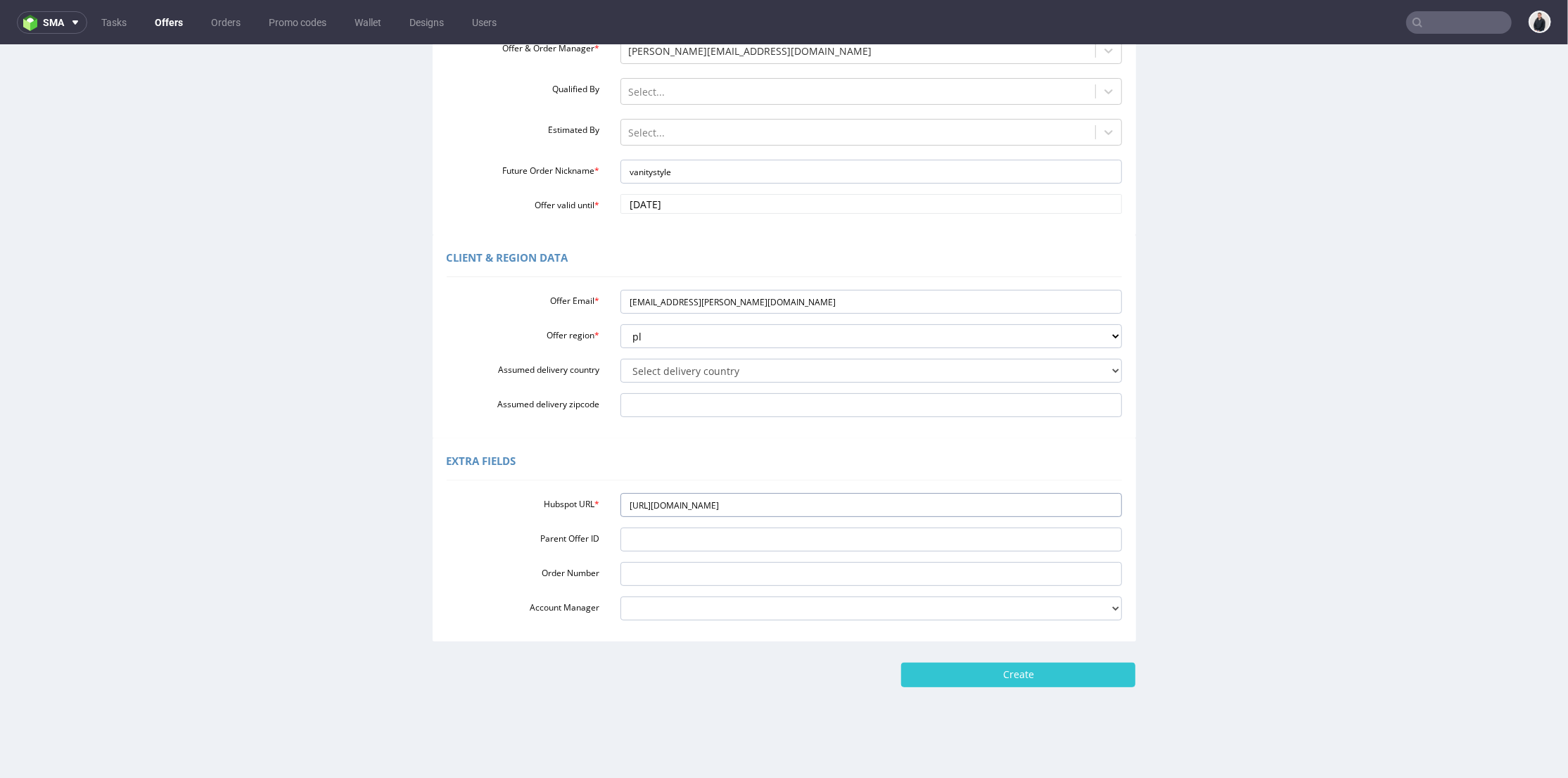
scroll to position [4, 0]
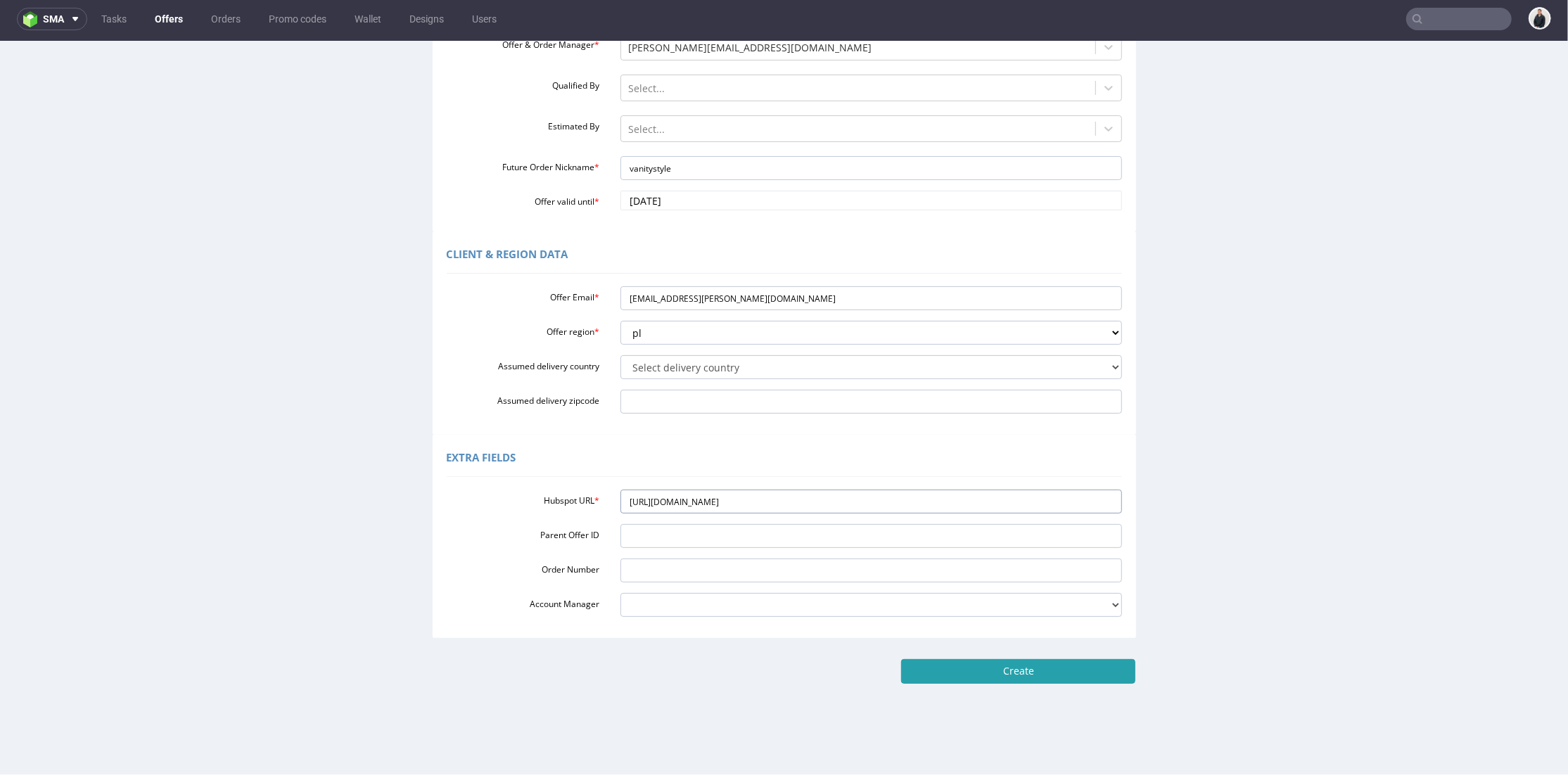
type input "[URL][DOMAIN_NAME]"
click at [1094, 670] on input "Create" at bounding box center [1018, 670] width 234 height 24
type input "Please wait..."
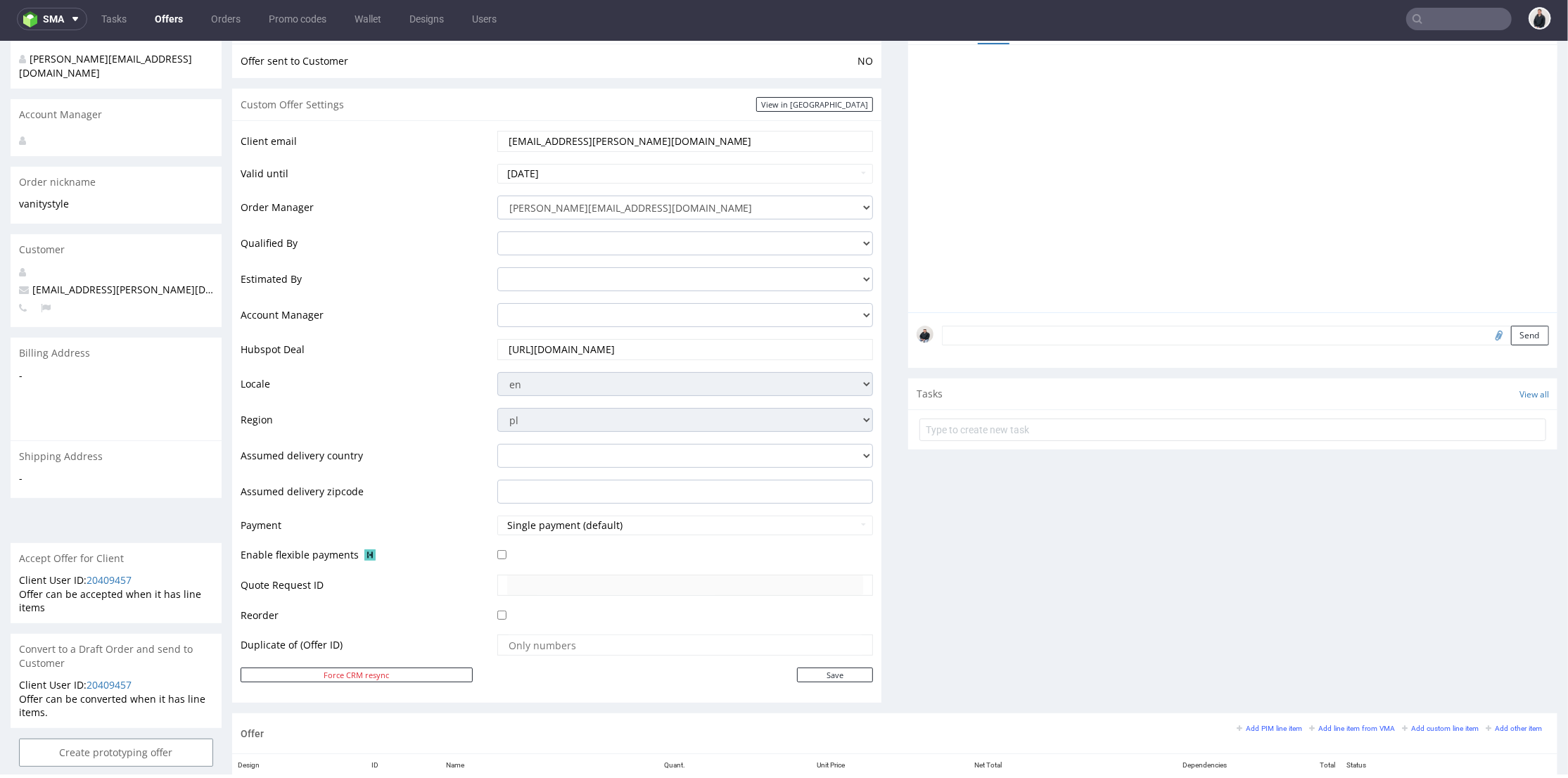
scroll to position [468, 0]
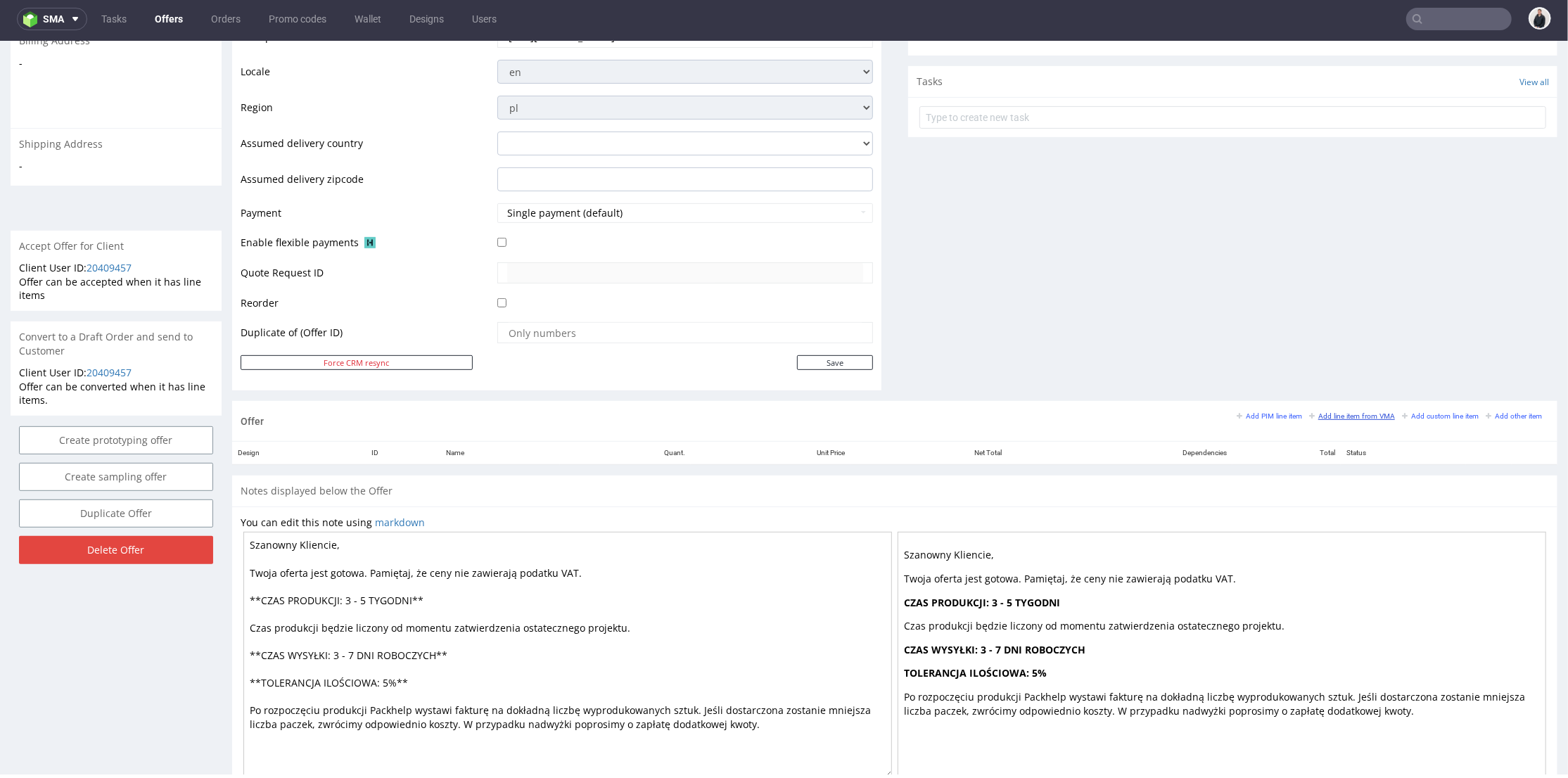
click at [1326, 416] on small "Add line item from VMA" at bounding box center [1352, 415] width 86 height 8
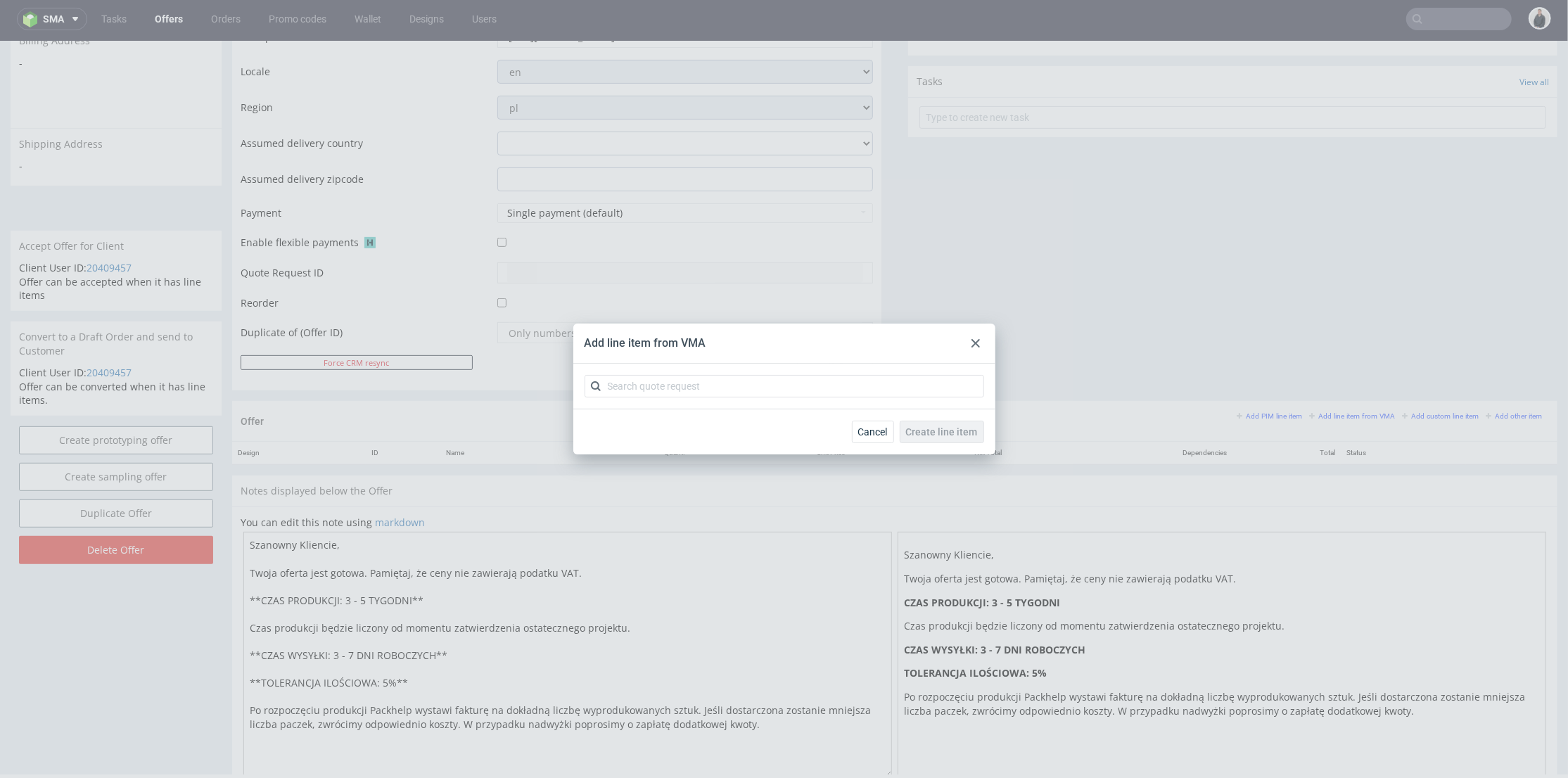
click at [666, 371] on div at bounding box center [784, 386] width 422 height 45
click at [663, 381] on input "text" at bounding box center [784, 386] width 399 height 22
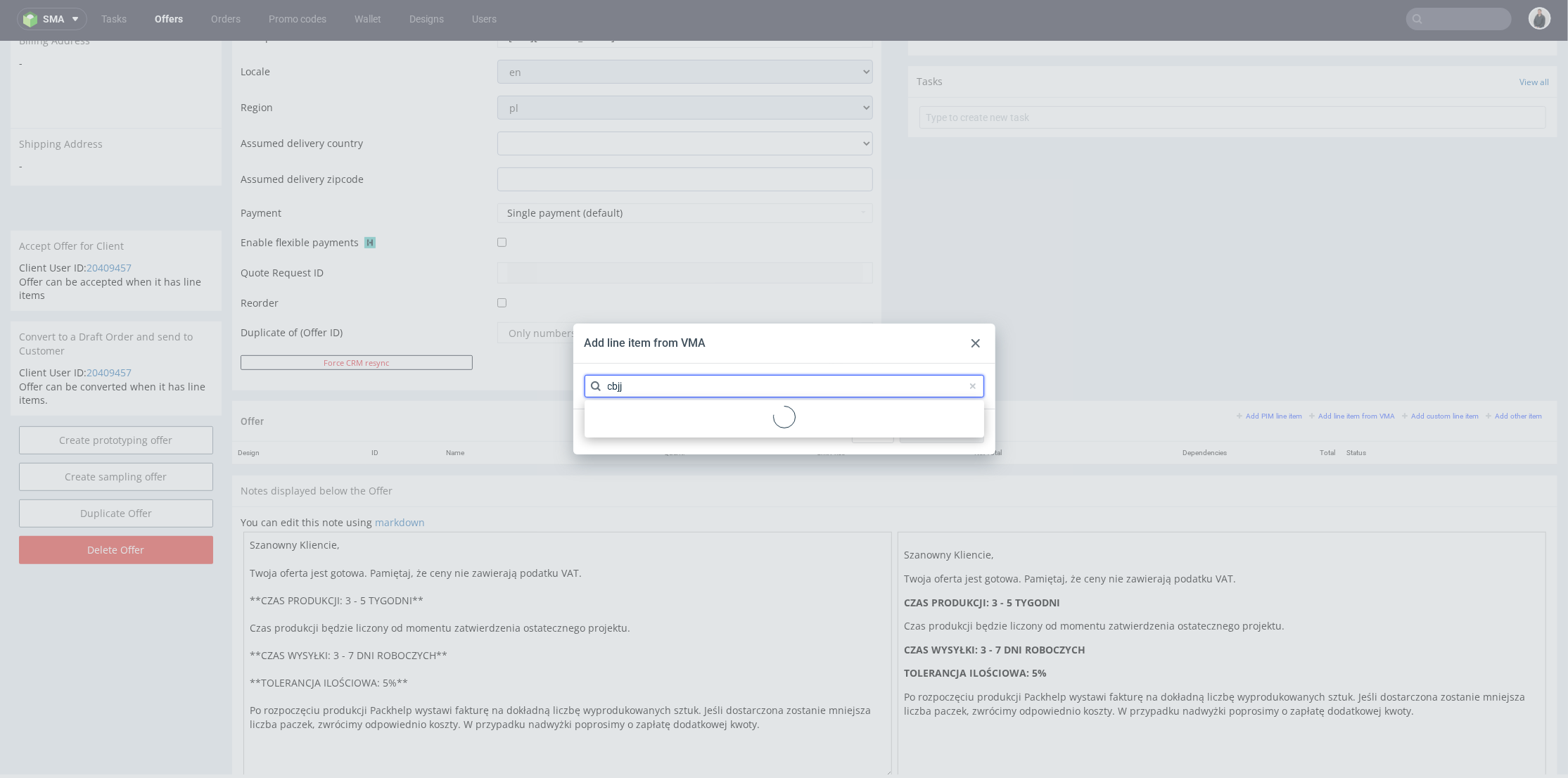
type input "cbjj"
click at [644, 420] on div "CBJJ 1 variant" at bounding box center [784, 418] width 388 height 25
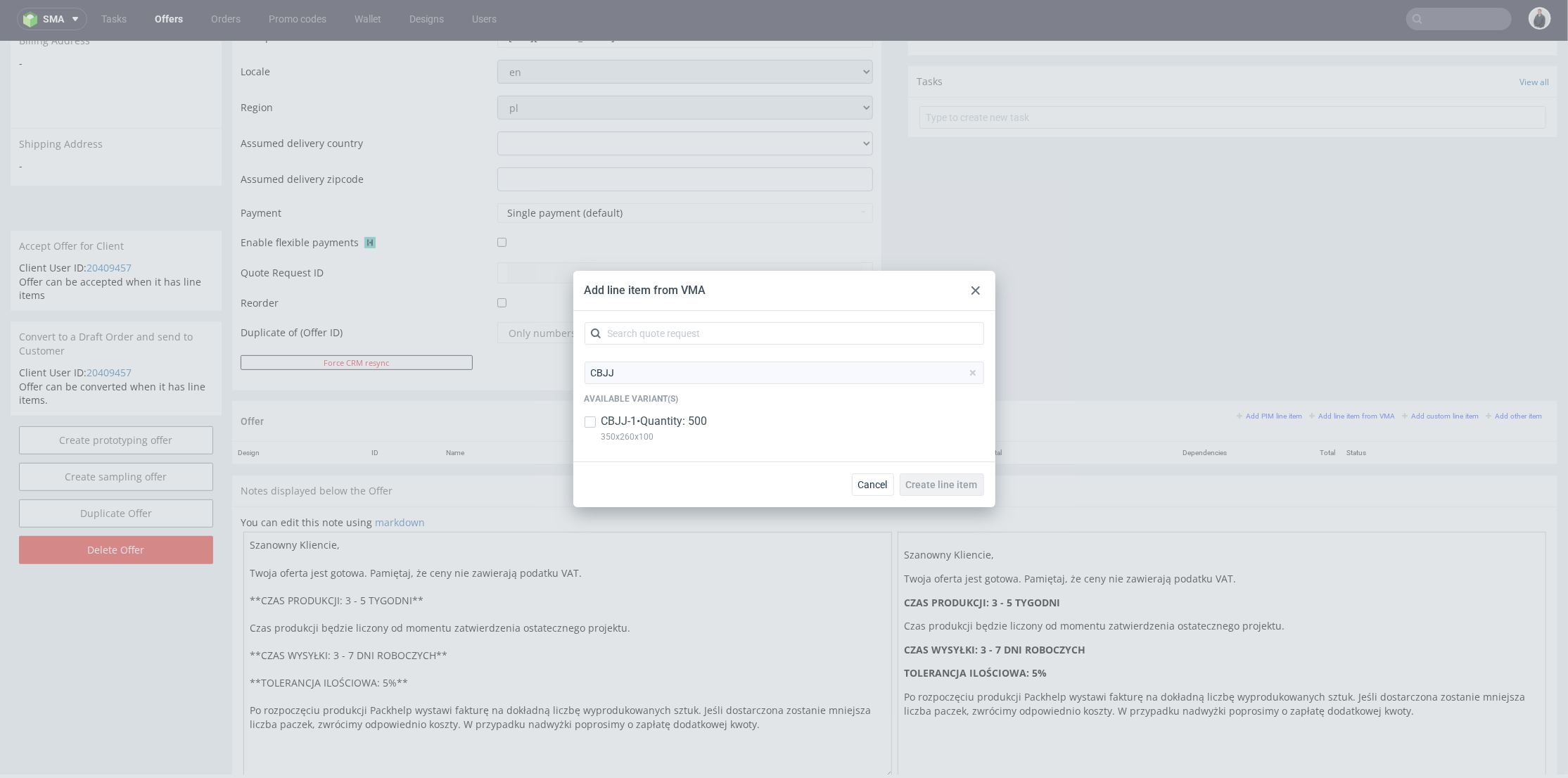
click at [643, 420] on p "CBJJ-1 • Quantity: 500" at bounding box center [655, 422] width 106 height 16
checkbox input "true"
click at [930, 483] on span "Create line item" at bounding box center [942, 485] width 72 height 10
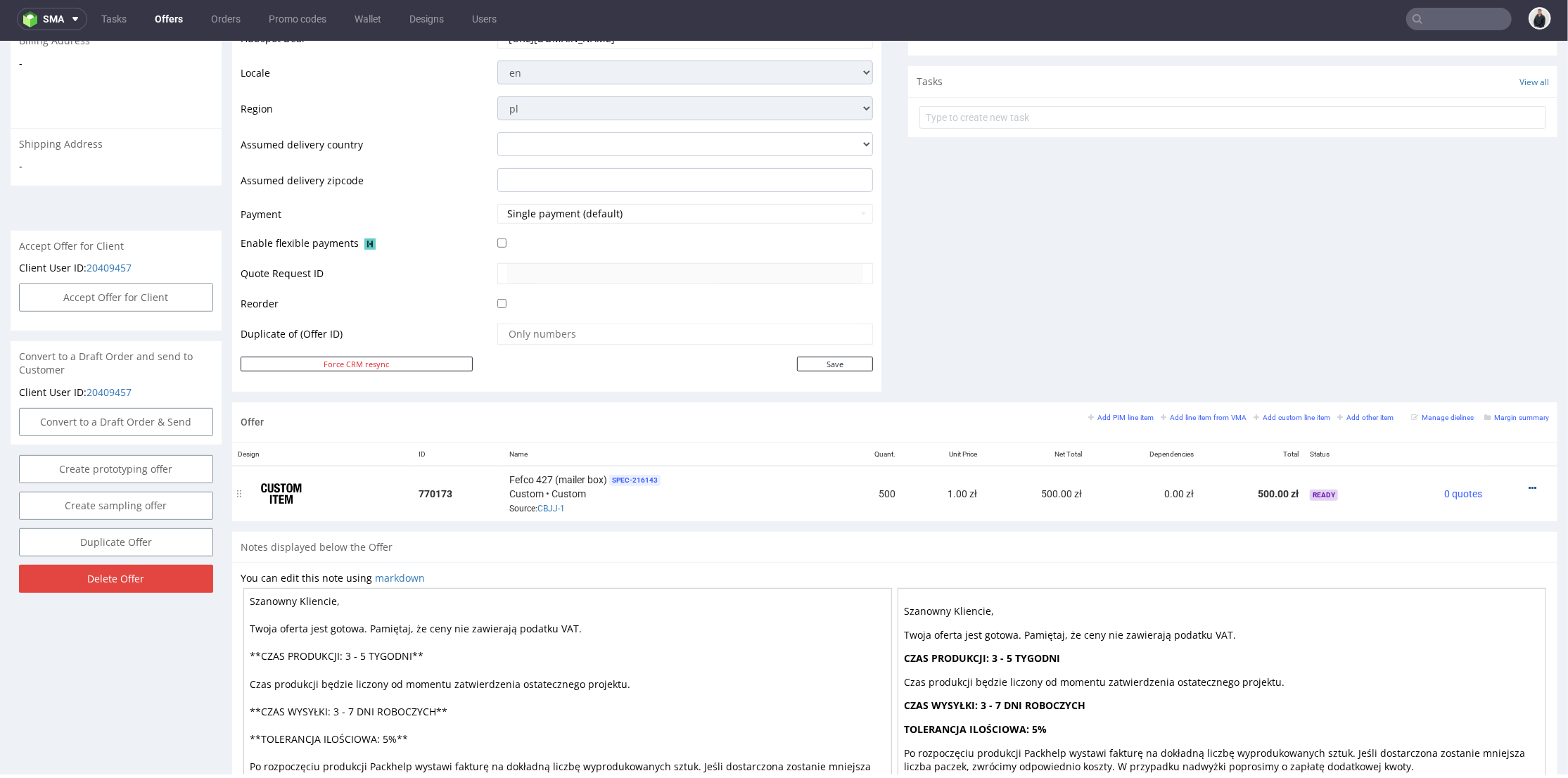
click at [1513, 483] on div at bounding box center [1518, 488] width 50 height 14
click at [1529, 483] on icon at bounding box center [1532, 488] width 8 height 10
click at [1432, 327] on span "Edit item price" at bounding box center [1469, 332] width 113 height 14
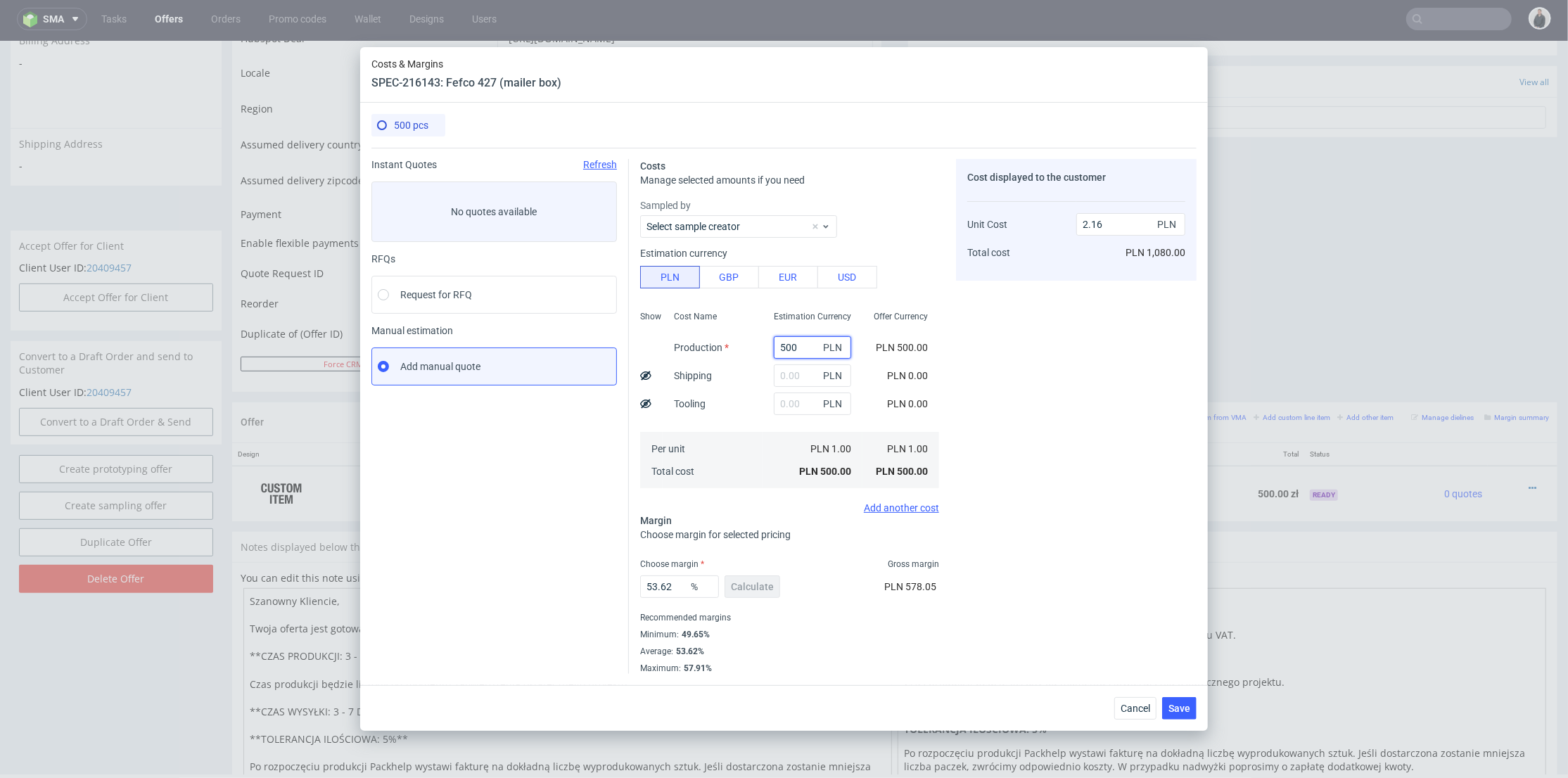
click at [779, 337] on input "500" at bounding box center [813, 347] width 78 height 22
paste input "1255"
type input "1255"
type input "5.41"
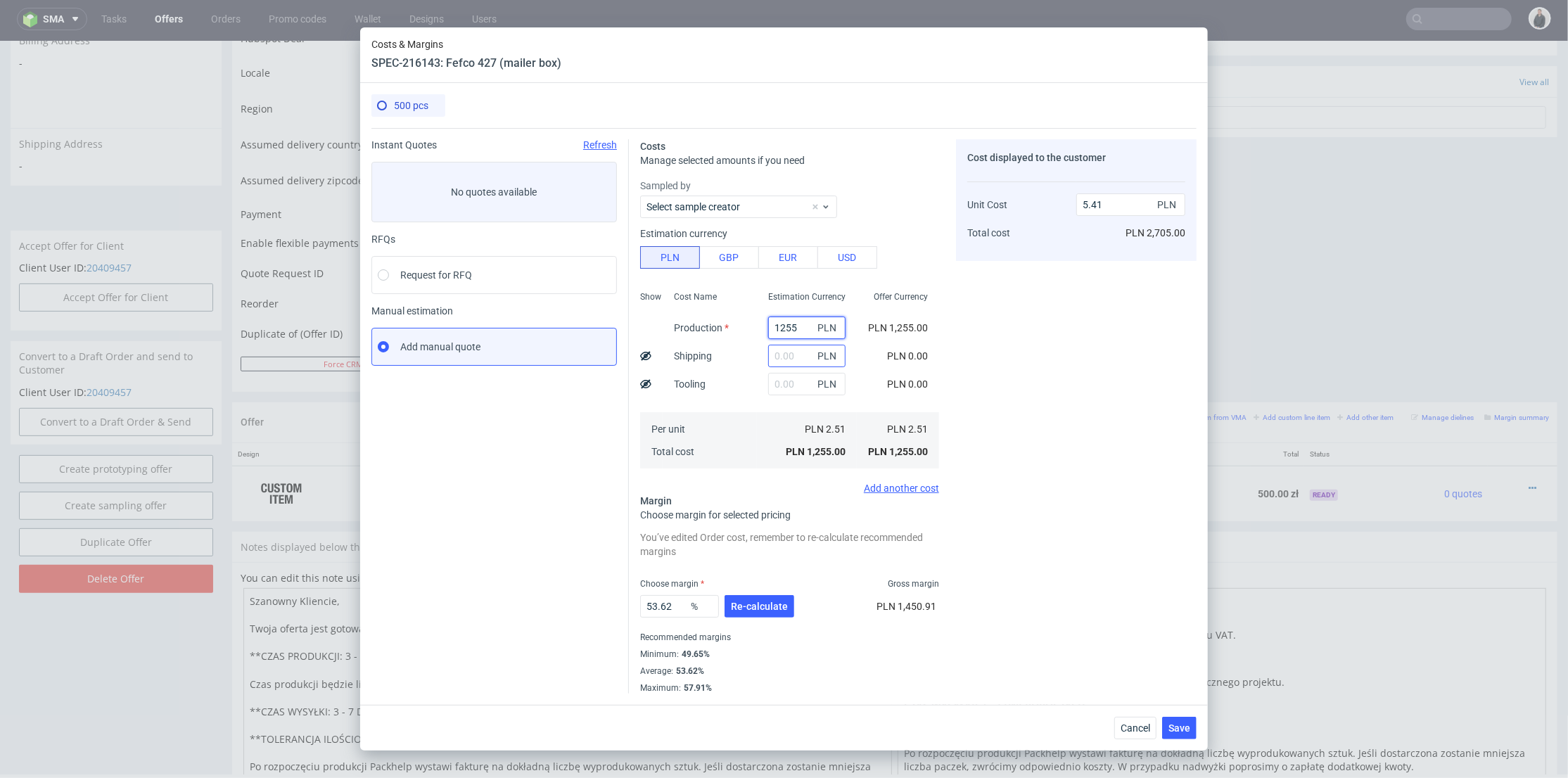
type input "1255"
click at [790, 370] on div "PLN" at bounding box center [806, 384] width 100 height 28
click at [785, 358] on input "text" at bounding box center [807, 356] width 78 height 22
type input "120"
type input "5.93"
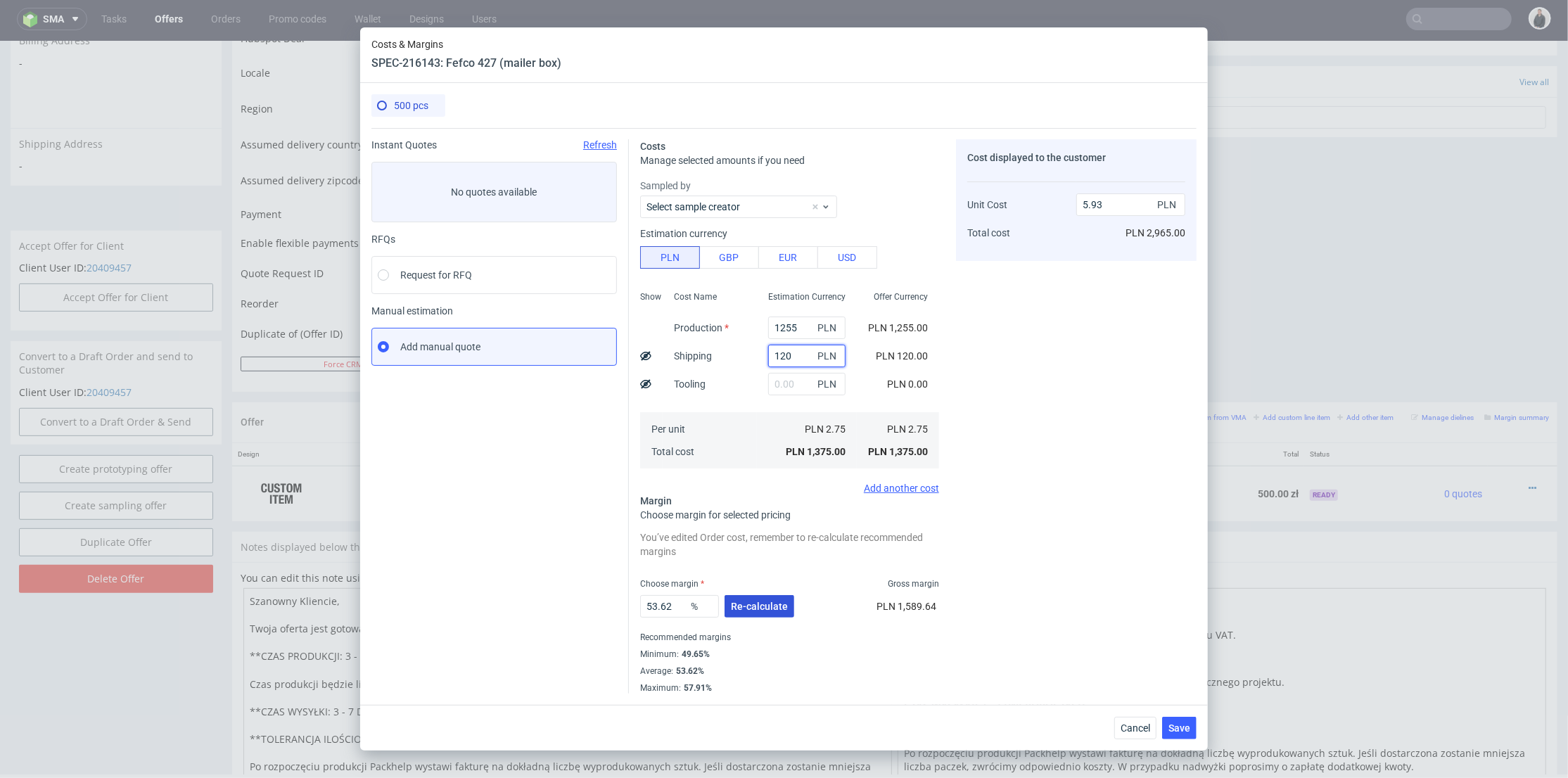
type input "120"
click at [762, 609] on span "Re-calculate" at bounding box center [759, 607] width 57 height 10
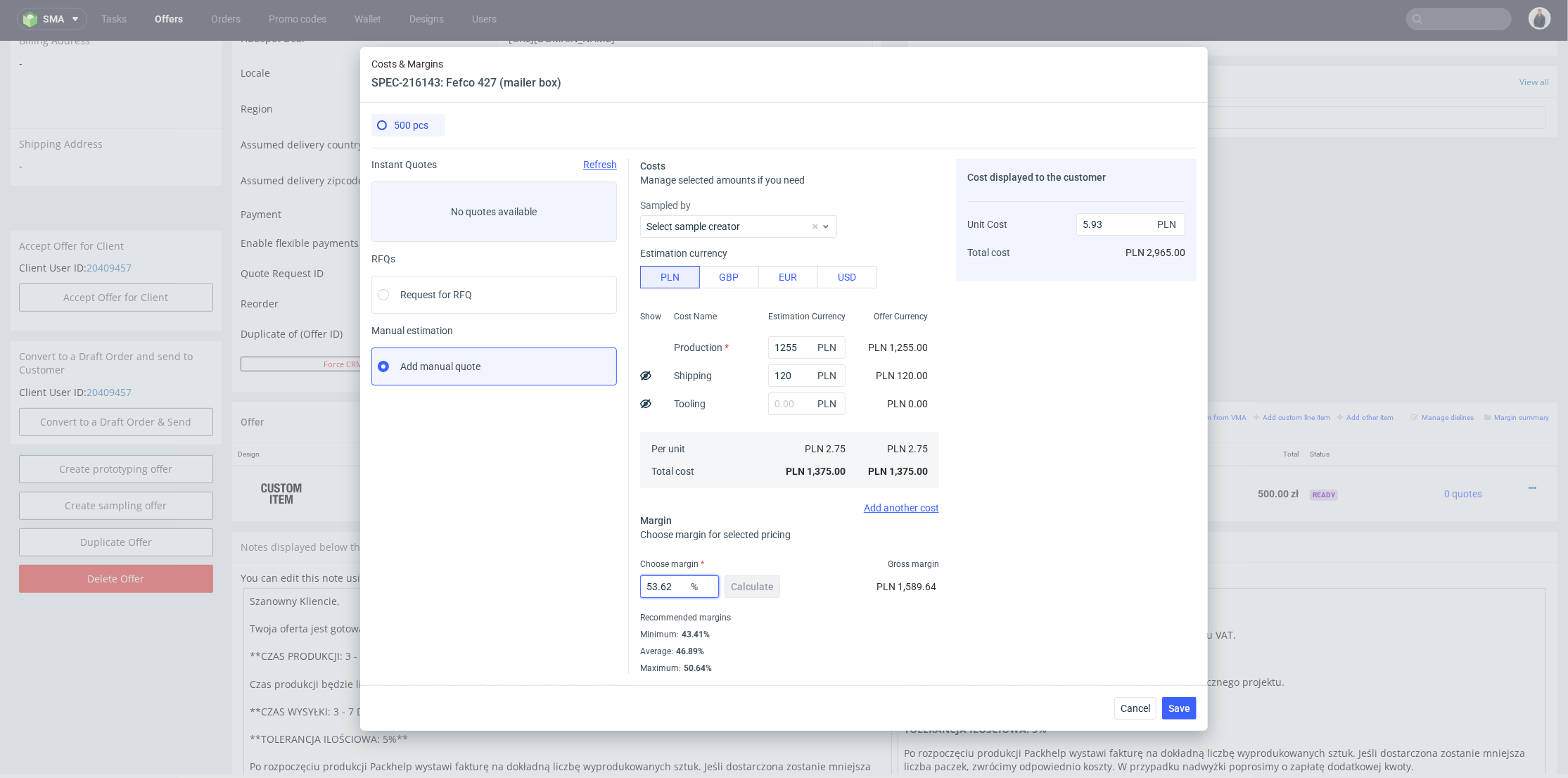
drag, startPoint x: 651, startPoint y: 585, endPoint x: 559, endPoint y: 570, distance: 93.2
click at [559, 570] on div "Instant Quotes Refresh No quotes available RFQs Request for RFQ Manual estimati…" at bounding box center [783, 411] width 825 height 527
click at [1069, 550] on div "Cost displayed to the customer Unit Cost Total cost 5.93 PLN PLN 2,965.00" at bounding box center [1075, 416] width 241 height 515
click at [1185, 707] on span "Save" at bounding box center [1179, 709] width 22 height 10
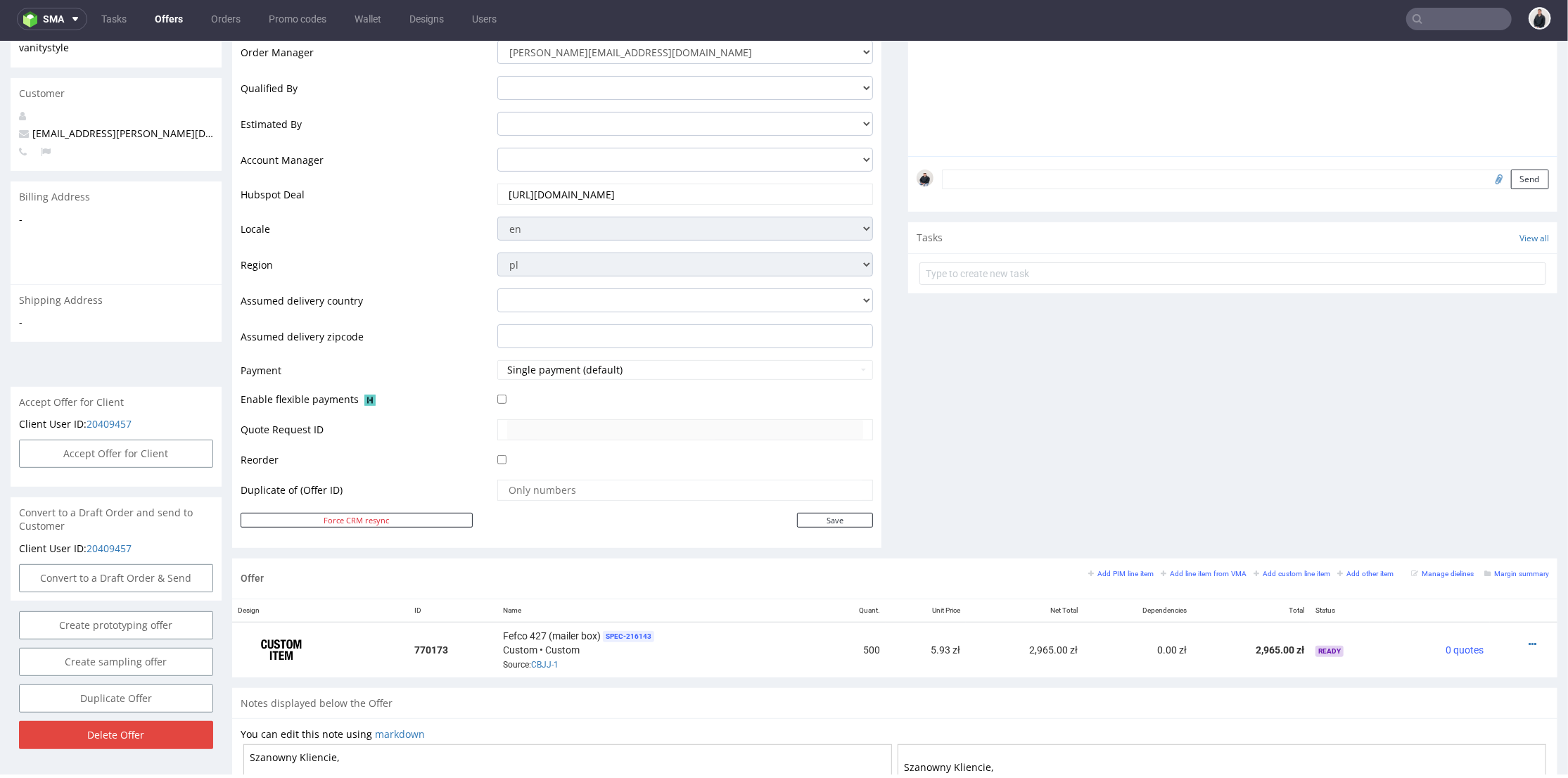
scroll to position [391, 0]
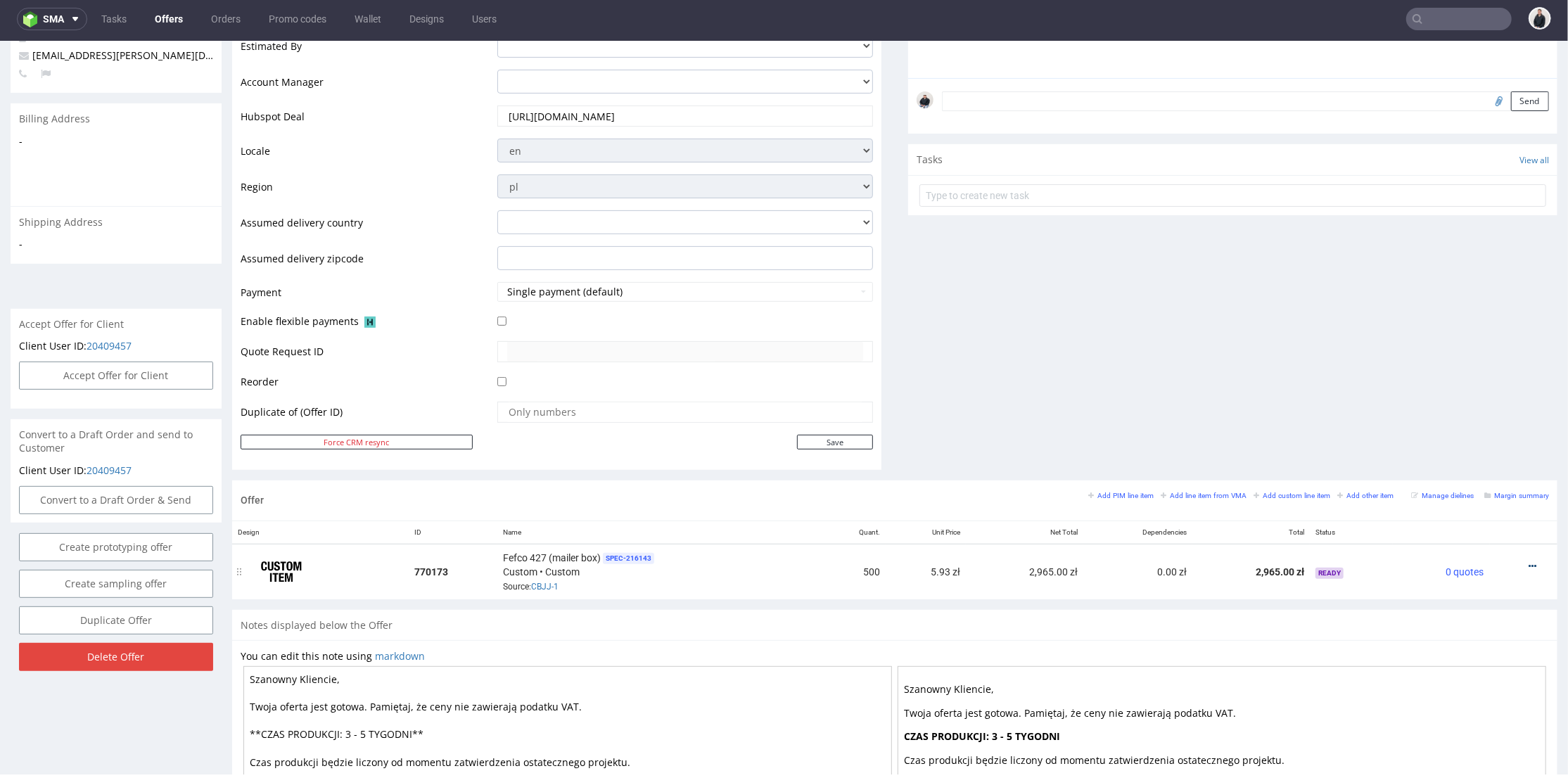
click at [1529, 562] on icon at bounding box center [1532, 566] width 8 height 10
click at [1457, 413] on span "Edit item price" at bounding box center [1469, 409] width 113 height 14
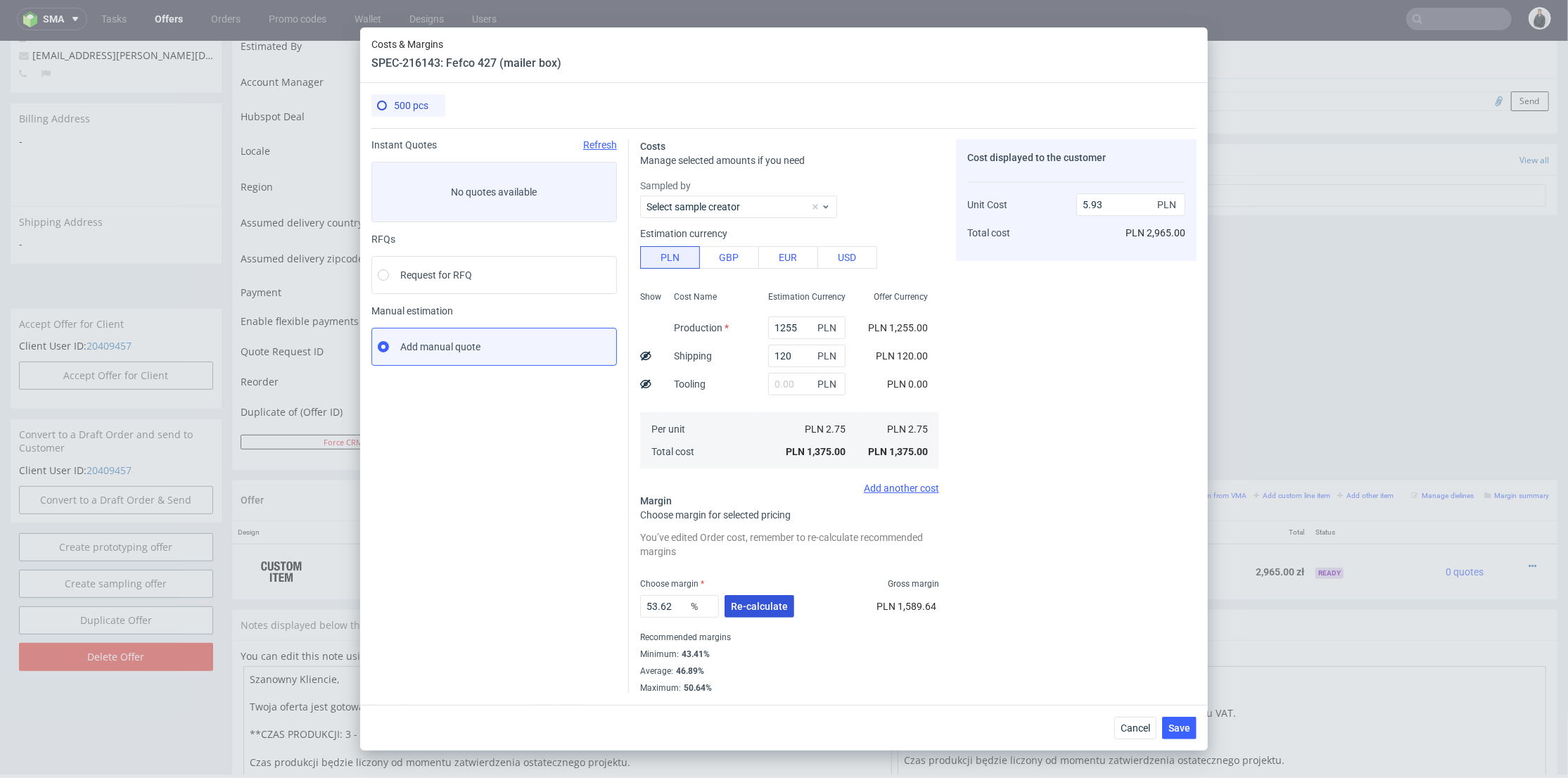
click at [764, 609] on span "Re-calculate" at bounding box center [759, 607] width 57 height 10
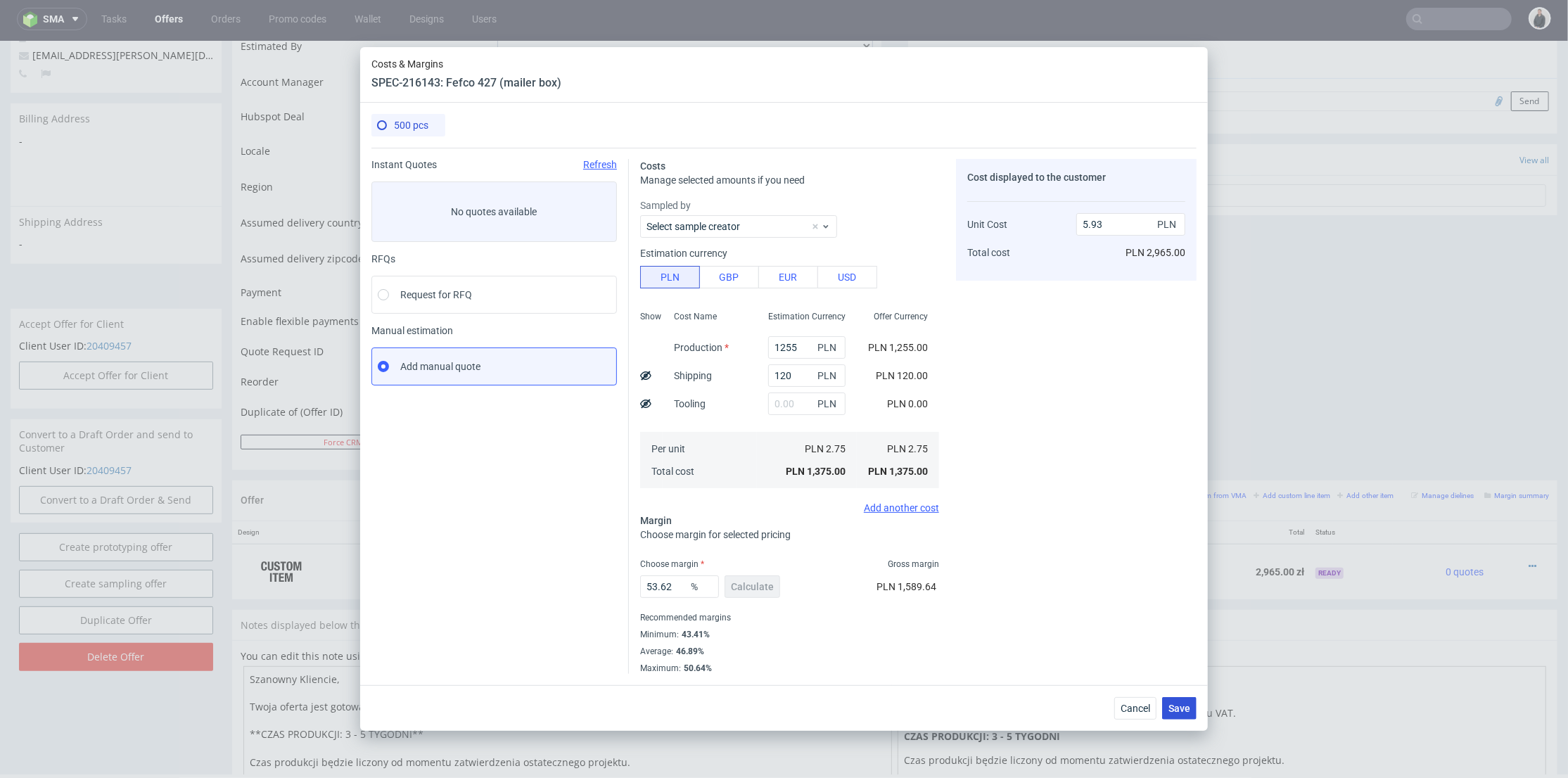
click at [1187, 717] on button "Save" at bounding box center [1179, 708] width 34 height 22
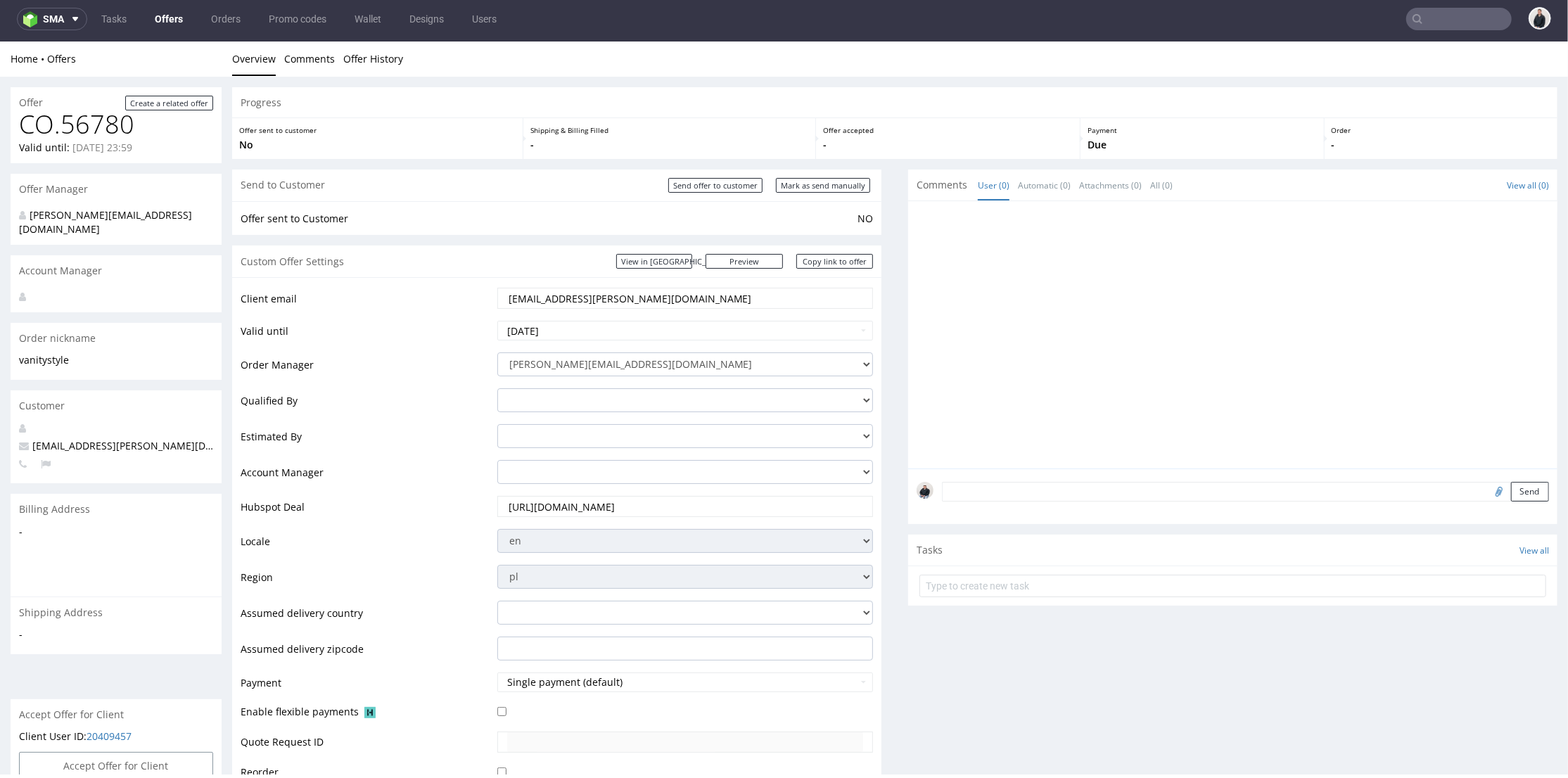
scroll to position [0, 0]
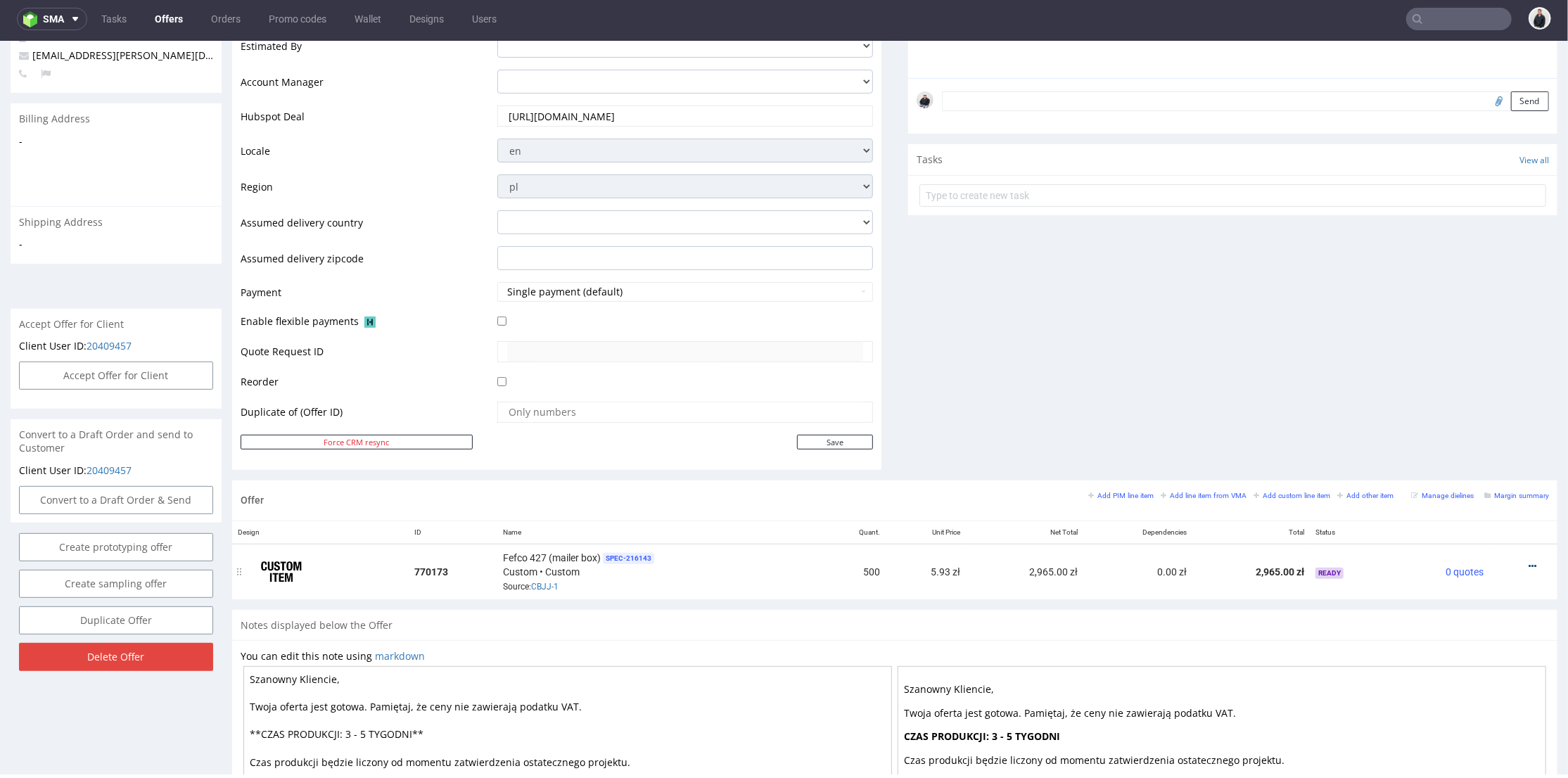
click at [1529, 561] on icon at bounding box center [1532, 566] width 8 height 10
click at [1470, 412] on span "Edit item price" at bounding box center [1469, 409] width 113 height 14
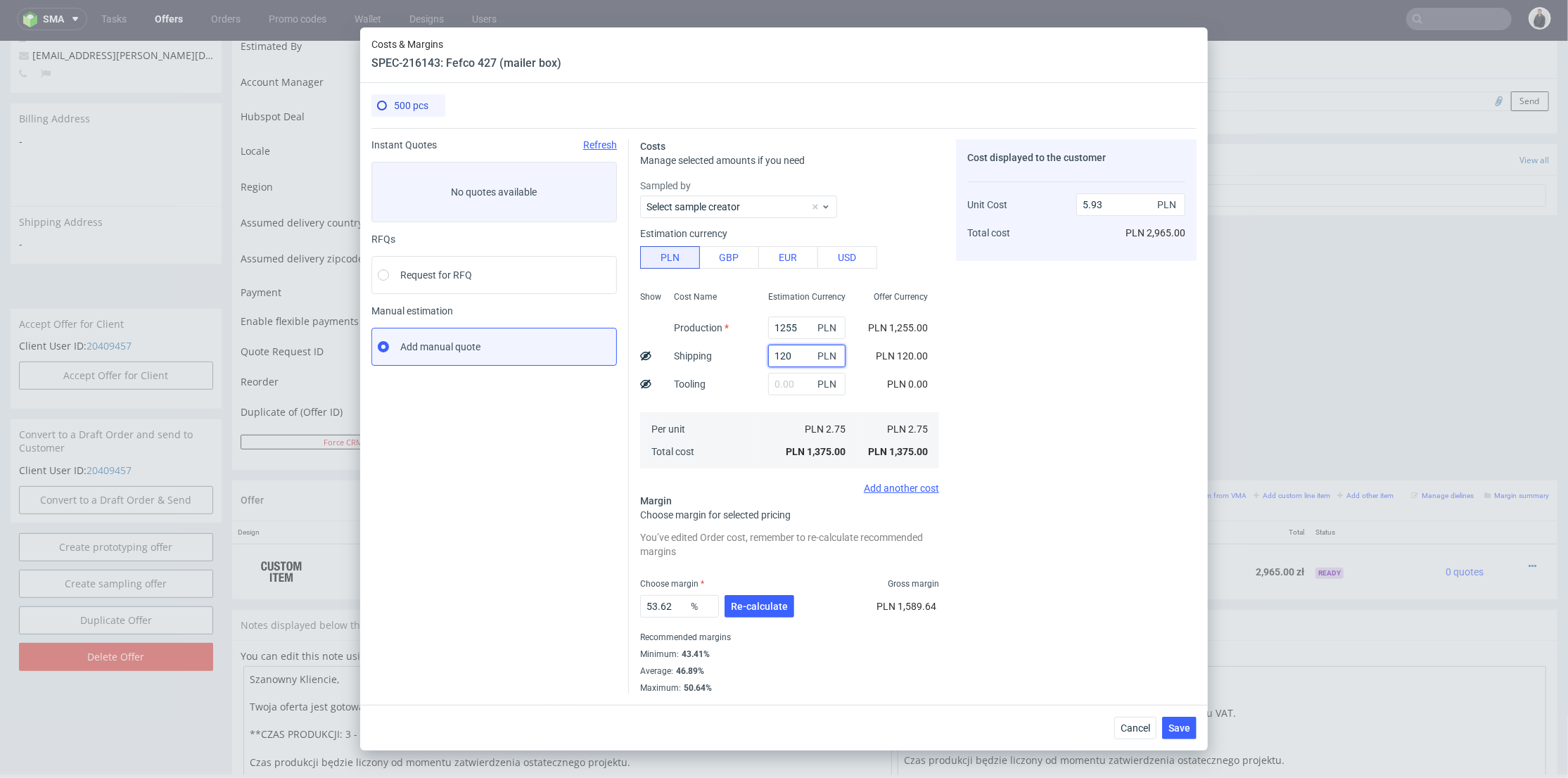
drag, startPoint x: 790, startPoint y: 346, endPoint x: 773, endPoint y: 351, distance: 17.7
click at [773, 351] on input "120" at bounding box center [807, 356] width 78 height 22
type input "166"
type input "6.13"
type input "166"
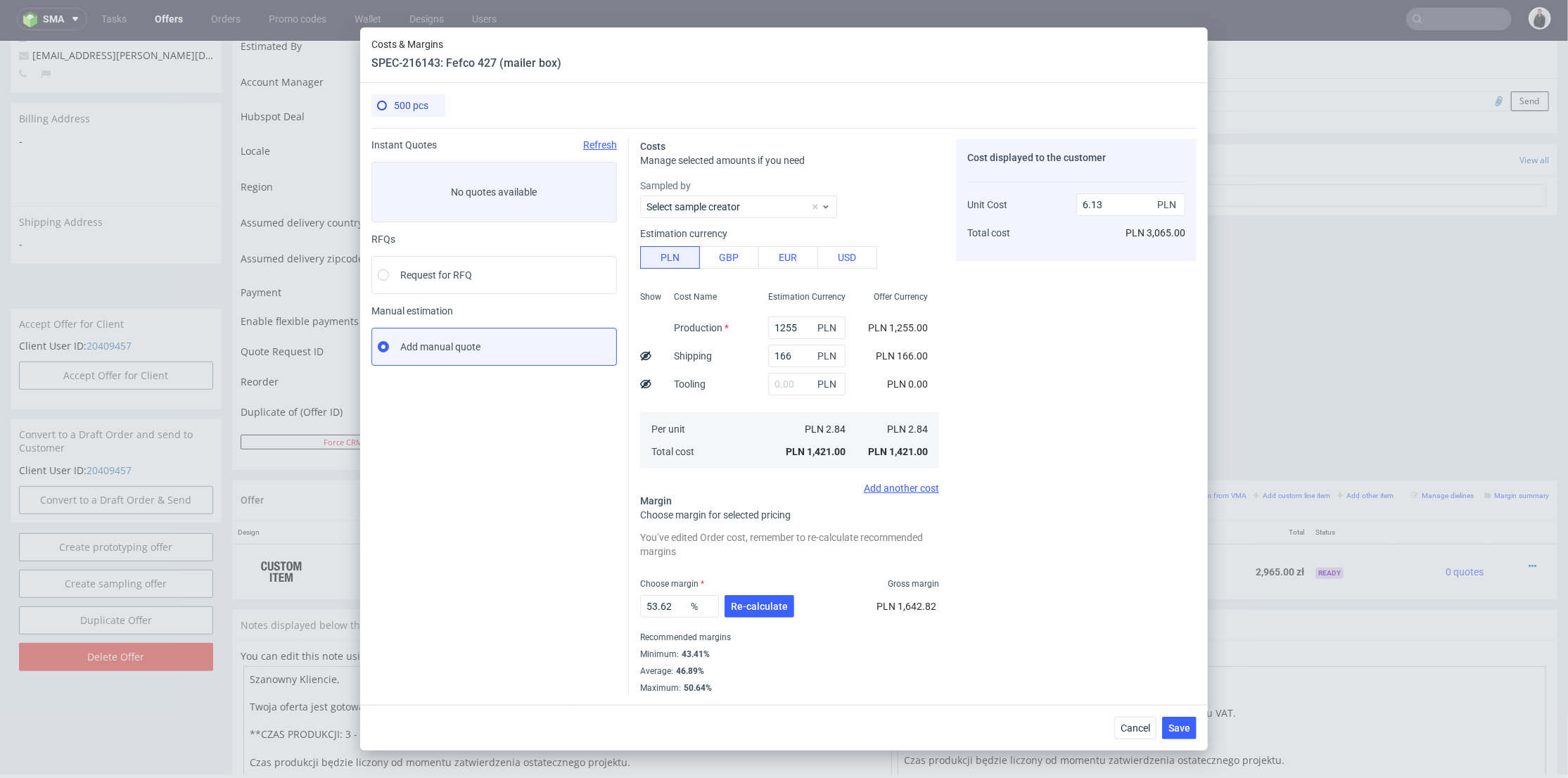
click at [1116, 385] on div "Cost displayed to the customer Unit Cost Total cost 6.13 PLN PLN 3,065.00" at bounding box center [1075, 417] width 241 height 555
click at [752, 606] on span "Re-calculate" at bounding box center [759, 607] width 57 height 10
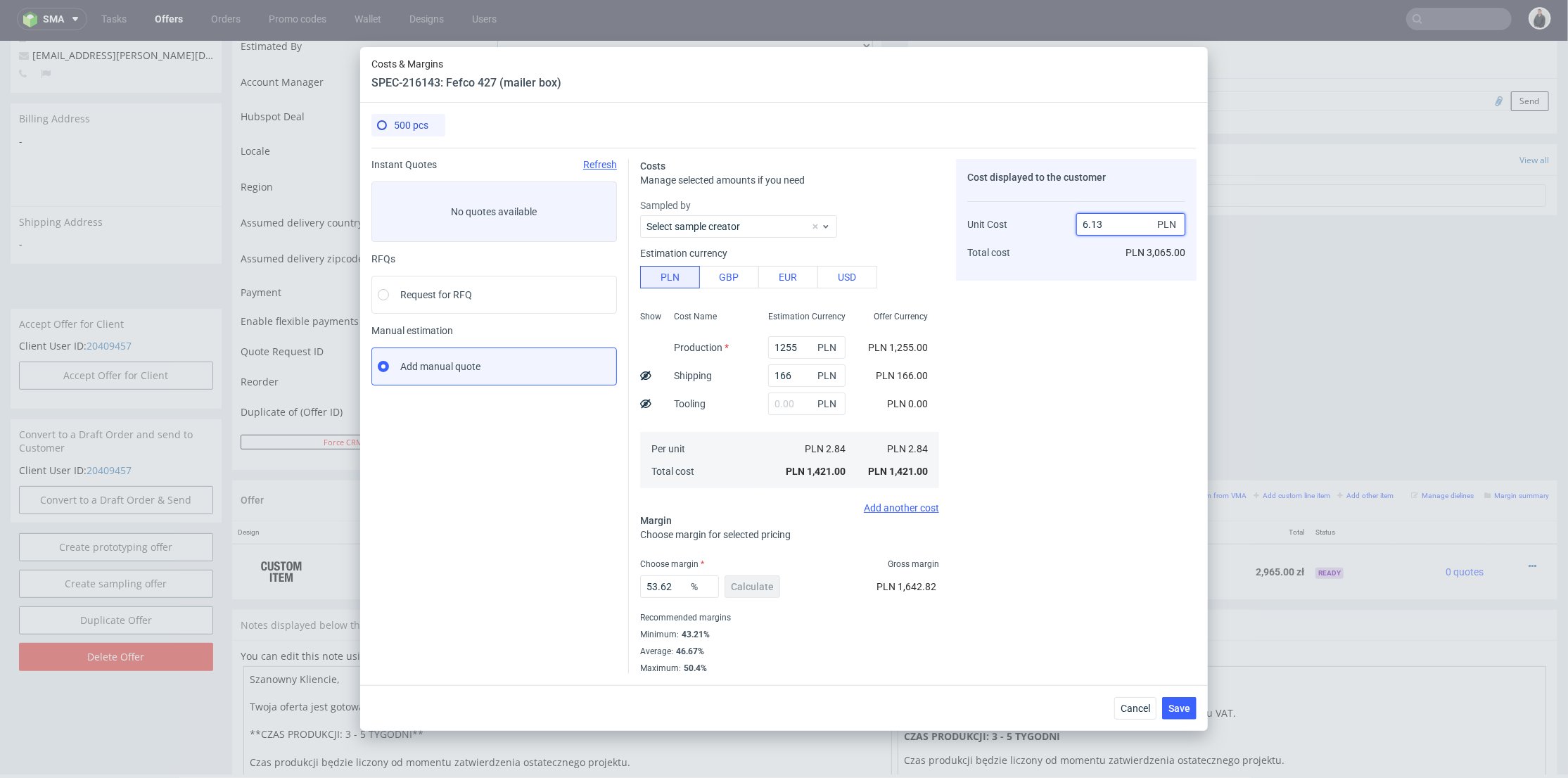
drag, startPoint x: 1092, startPoint y: 223, endPoint x: 1109, endPoint y: 223, distance: 17.0
click at [1109, 223] on input "6.13" at bounding box center [1131, 224] width 109 height 22
type input "6.2"
type input "54.19354838709678"
type input "6.2"
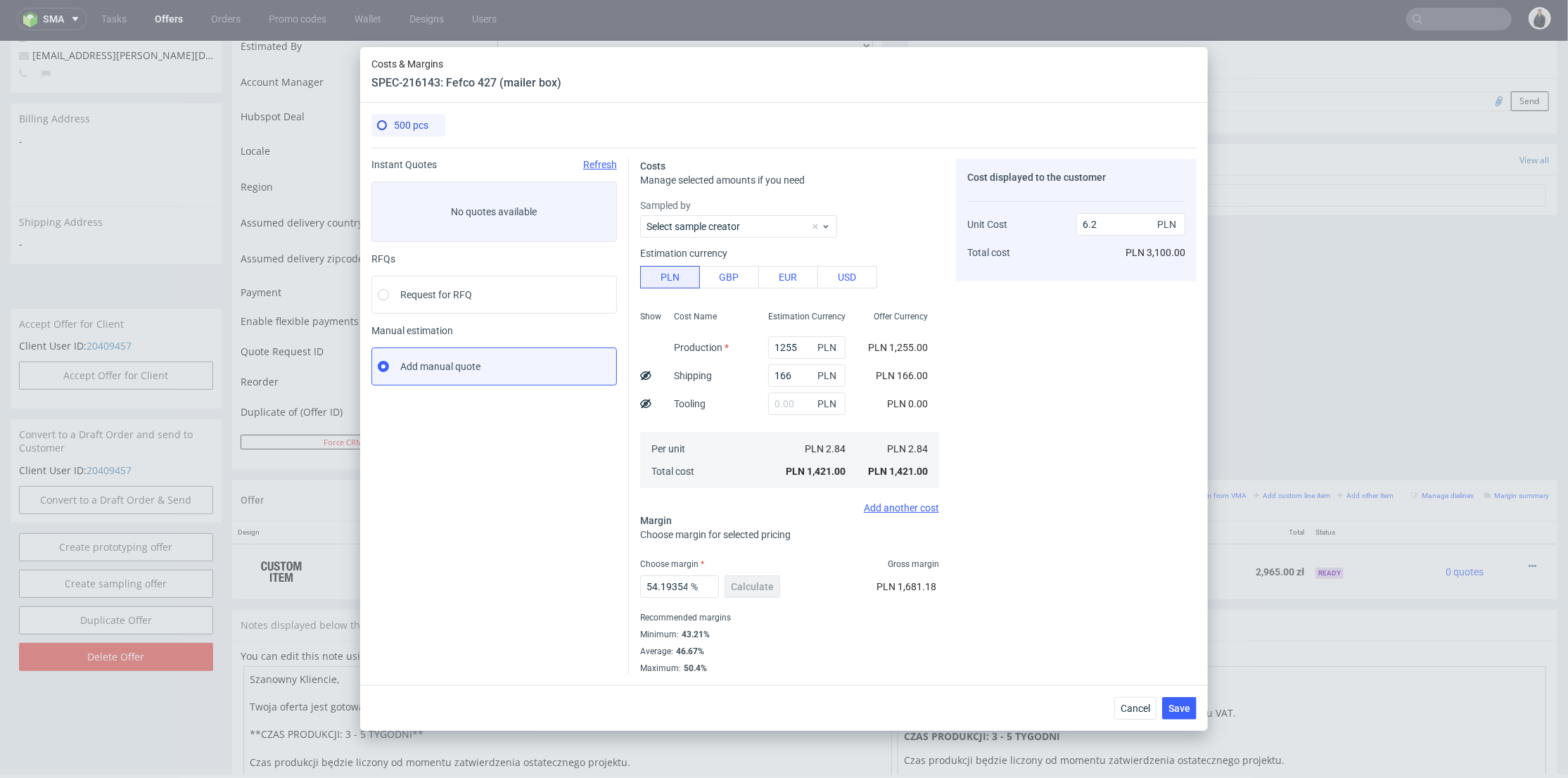
click at [1075, 370] on div "Cost displayed to the customer Unit Cost Total cost 6.2 PLN PLN 3,100.00" at bounding box center [1075, 416] width 241 height 515
click at [1190, 710] on button "Save" at bounding box center [1179, 708] width 34 height 22
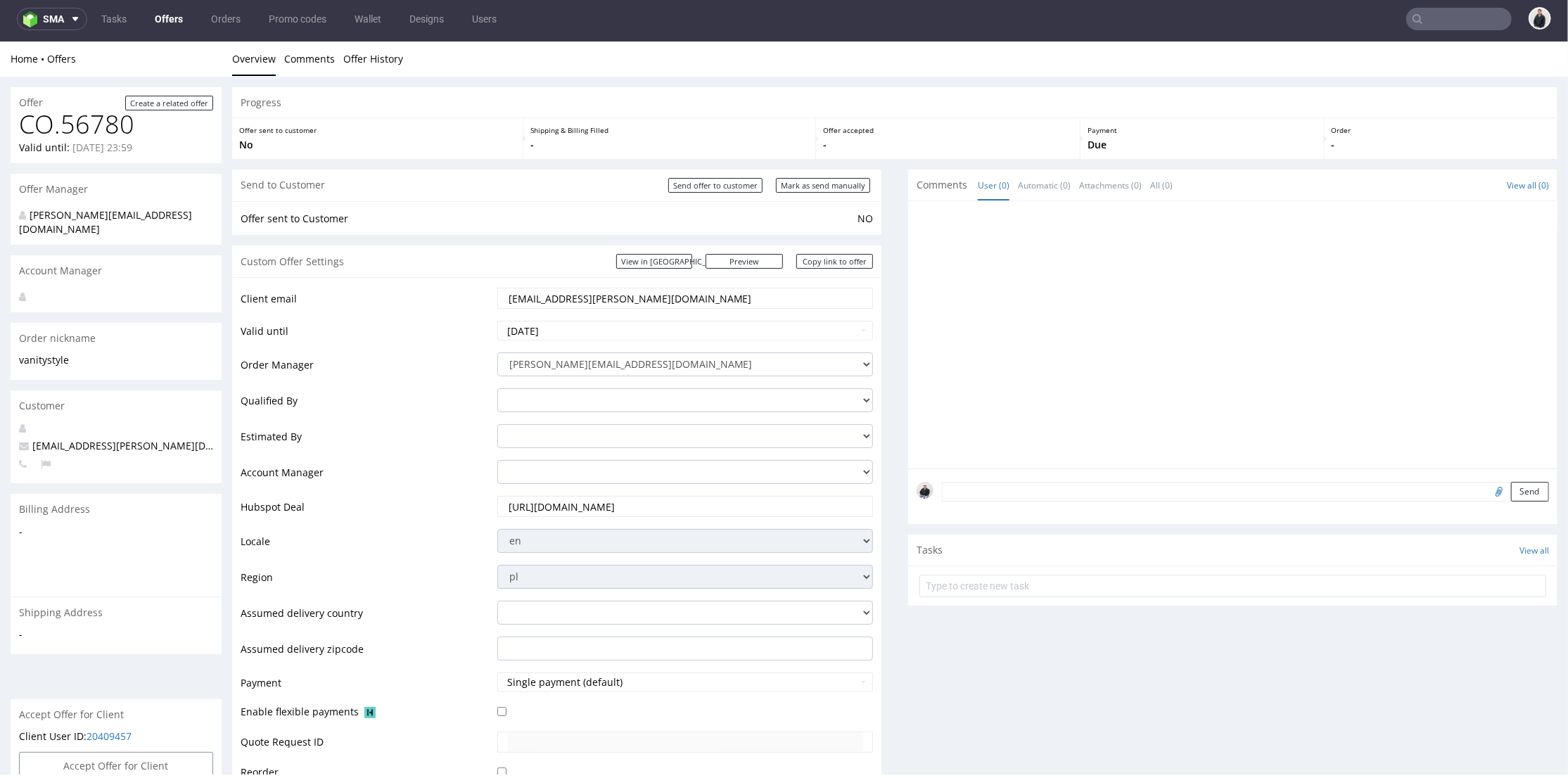
scroll to position [312, 0]
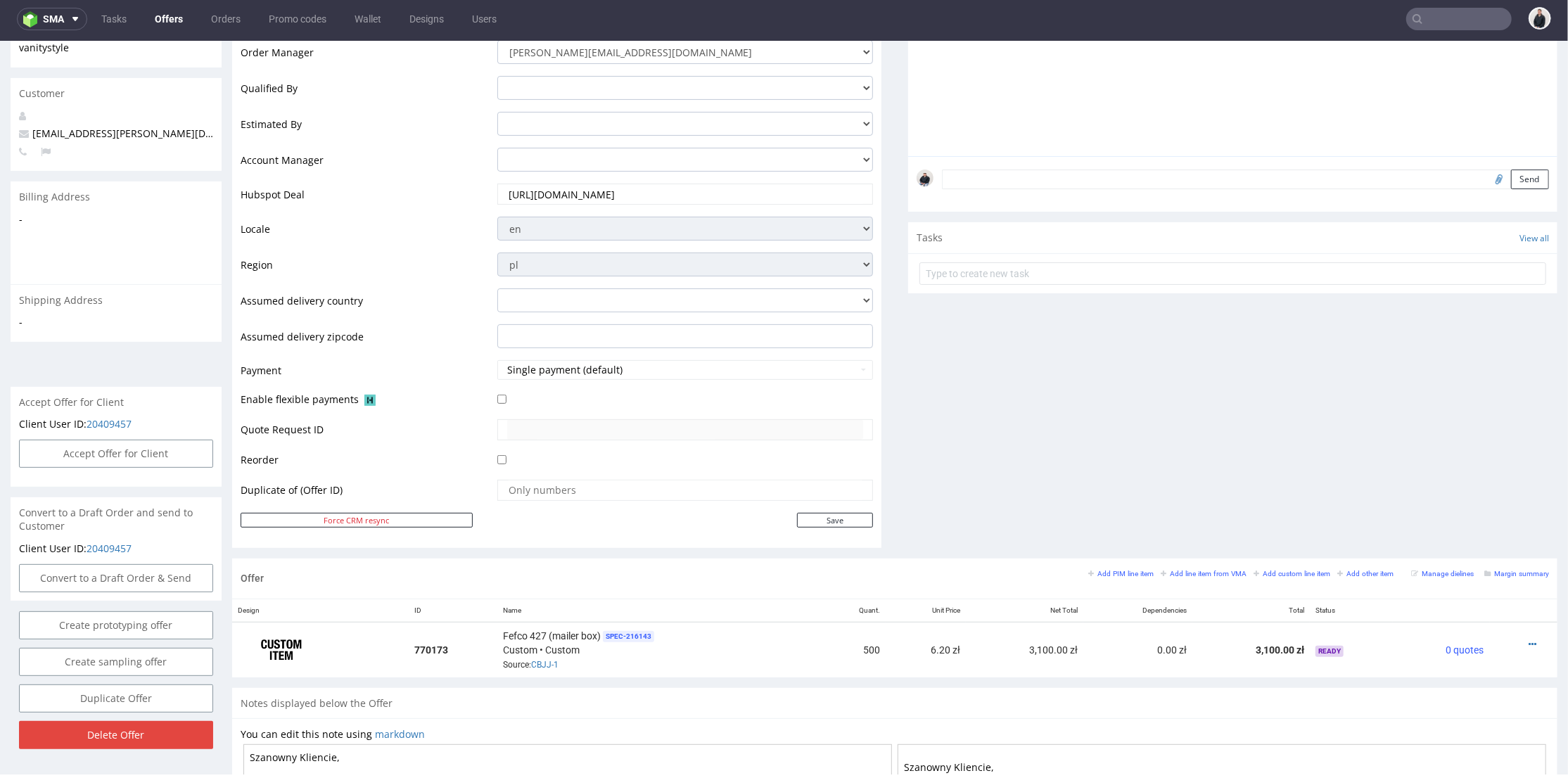
click at [973, 422] on div "Comments User (0) Automatic (0) Attachments (0) All (0) View all (0) Send Tasks…" at bounding box center [1233, 207] width 649 height 702
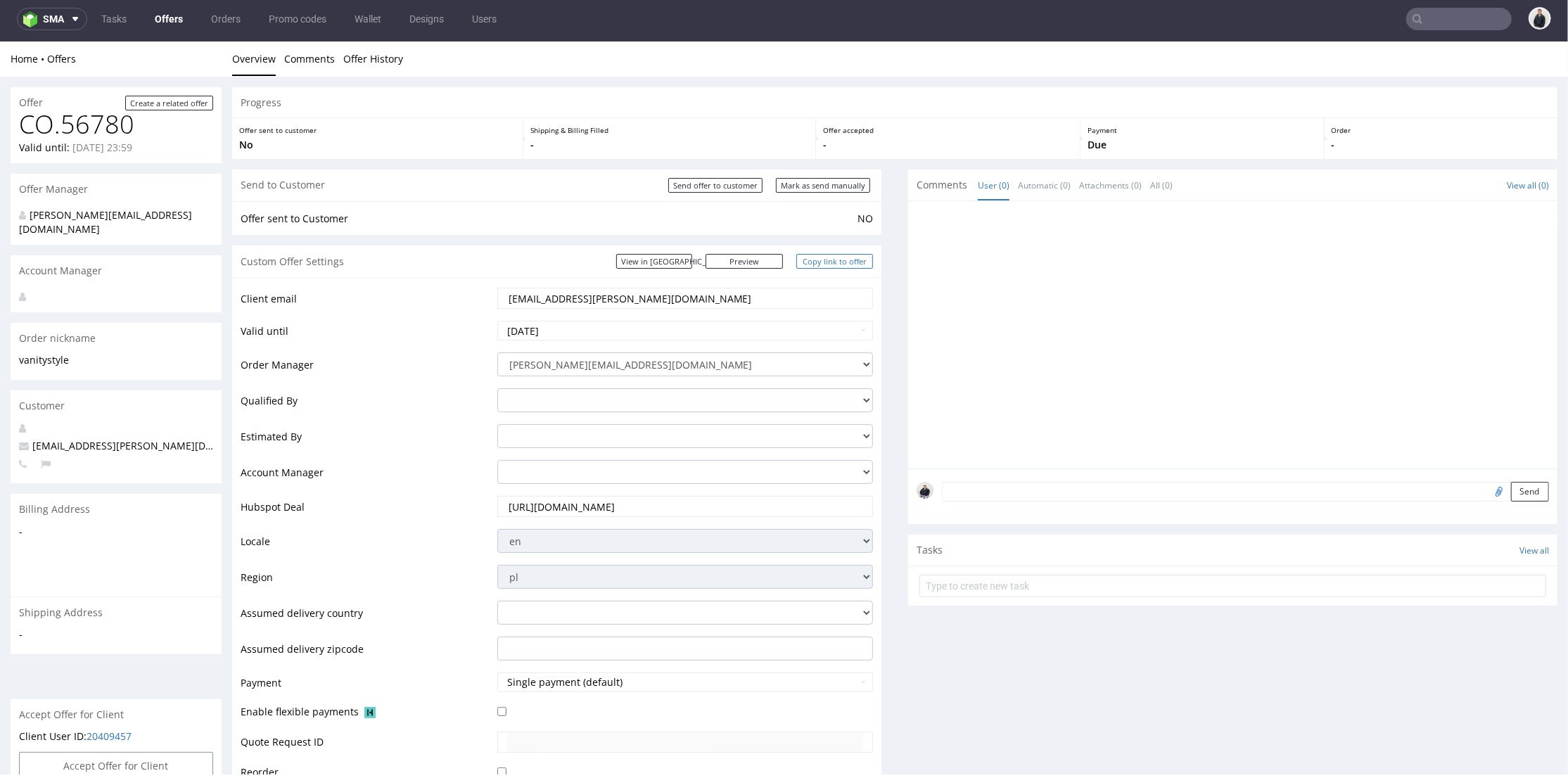
click at [816, 261] on link "Copy link to offer" at bounding box center [835, 261] width 78 height 15
click at [711, 182] on input "Send offer to customer" at bounding box center [715, 185] width 94 height 15
type input "In progress..."
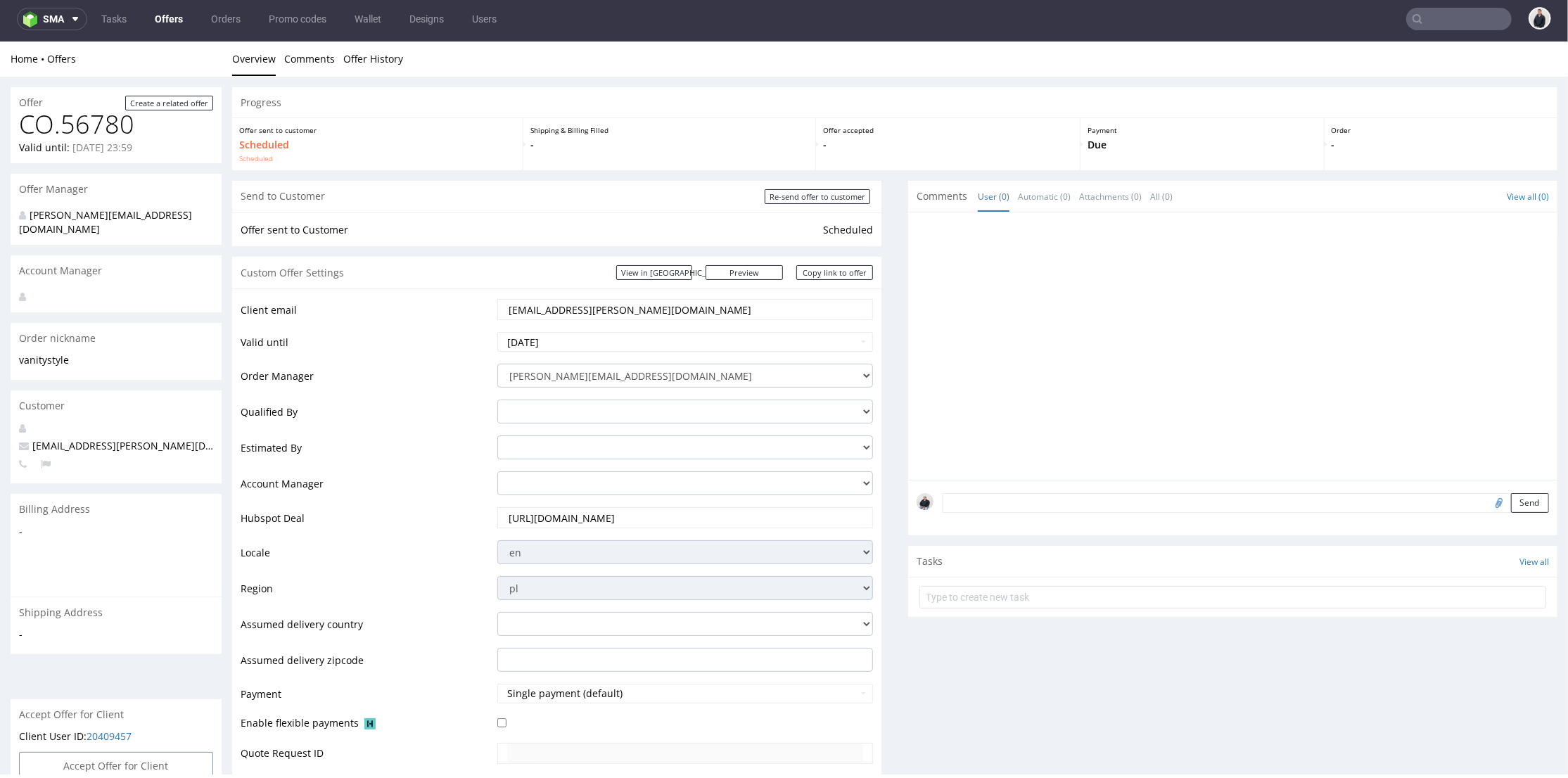
drag, startPoint x: 686, startPoint y: 309, endPoint x: 459, endPoint y: 303, distance: 227.1
click at [444, 310] on tr "Client email [EMAIL_ADDRESS][PERSON_NAME][DOMAIN_NAME]" at bounding box center [556, 313] width 633 height 33
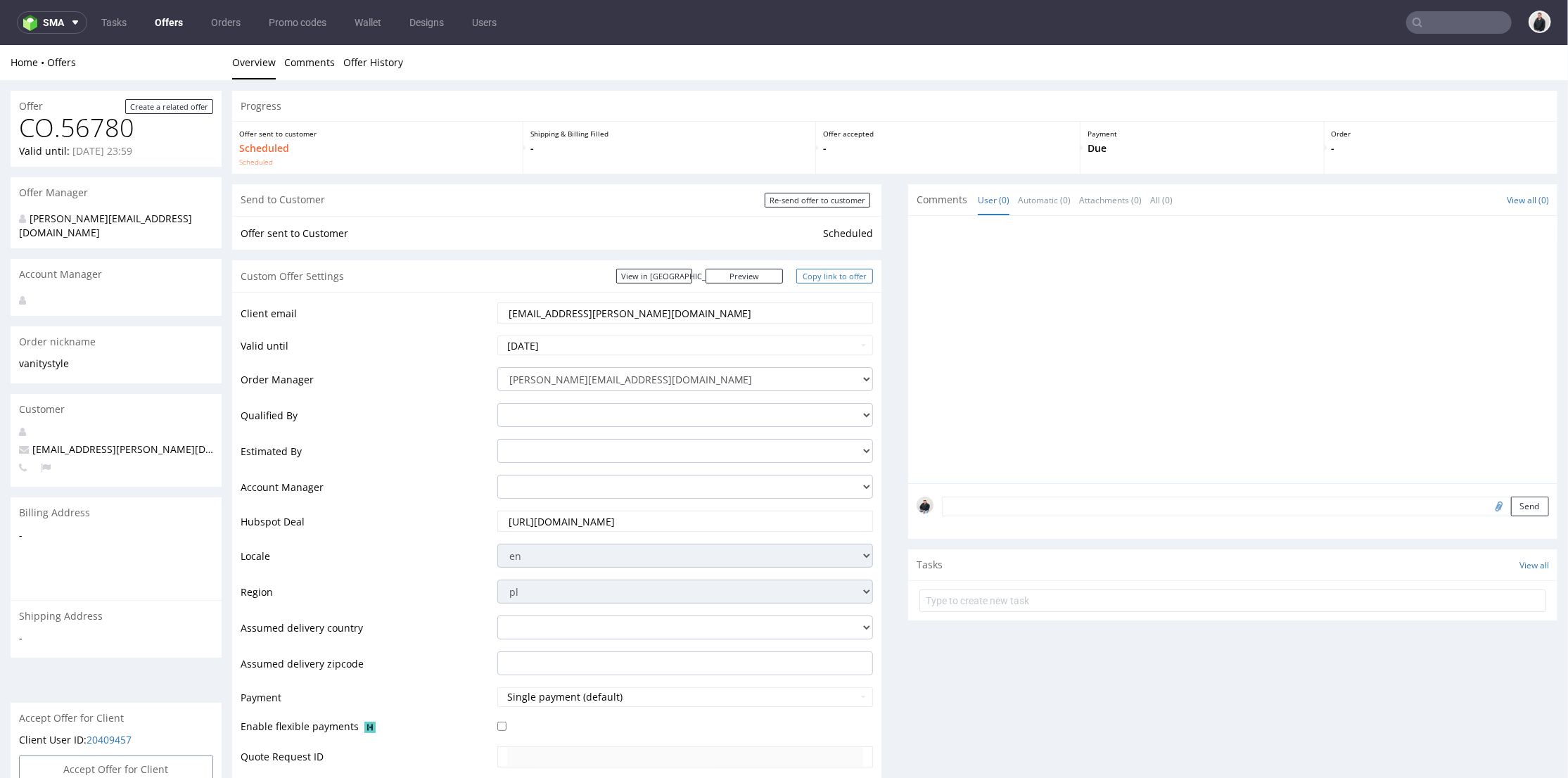
click at [812, 272] on link "Copy link to offer" at bounding box center [835, 275] width 78 height 15
